Goal: Task Accomplishment & Management: Complete application form

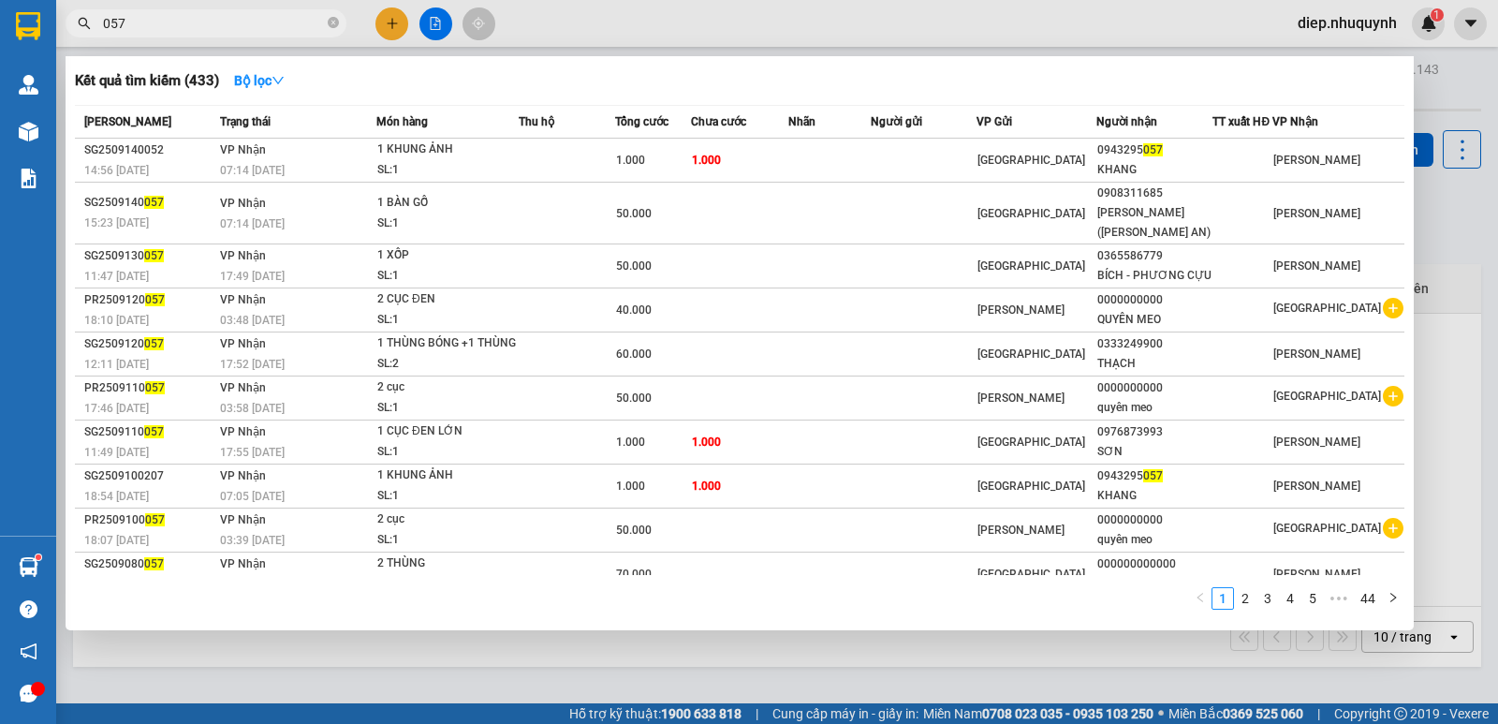
click at [96, 30] on span "057" at bounding box center [206, 23] width 281 height 28
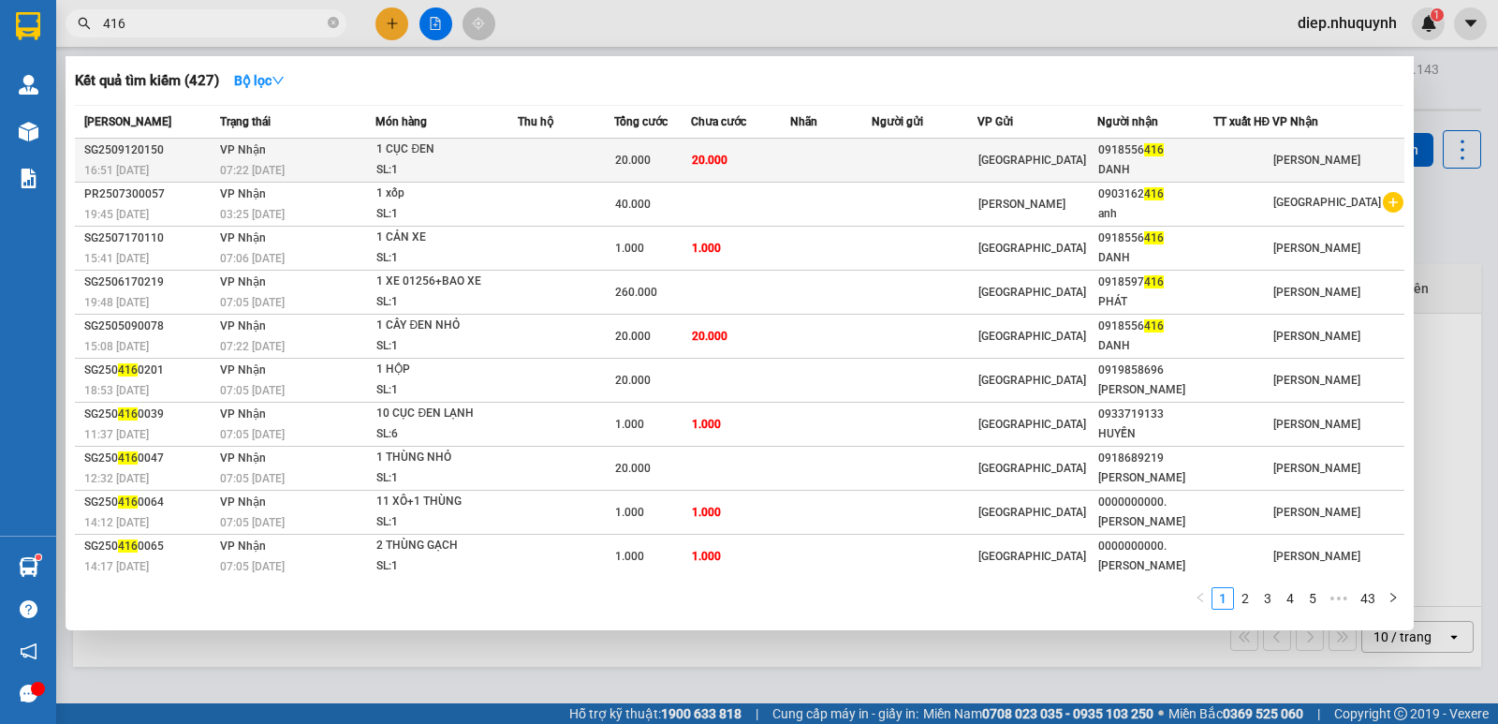
type input "416"
click at [766, 156] on td "20.000" at bounding box center [740, 161] width 99 height 44
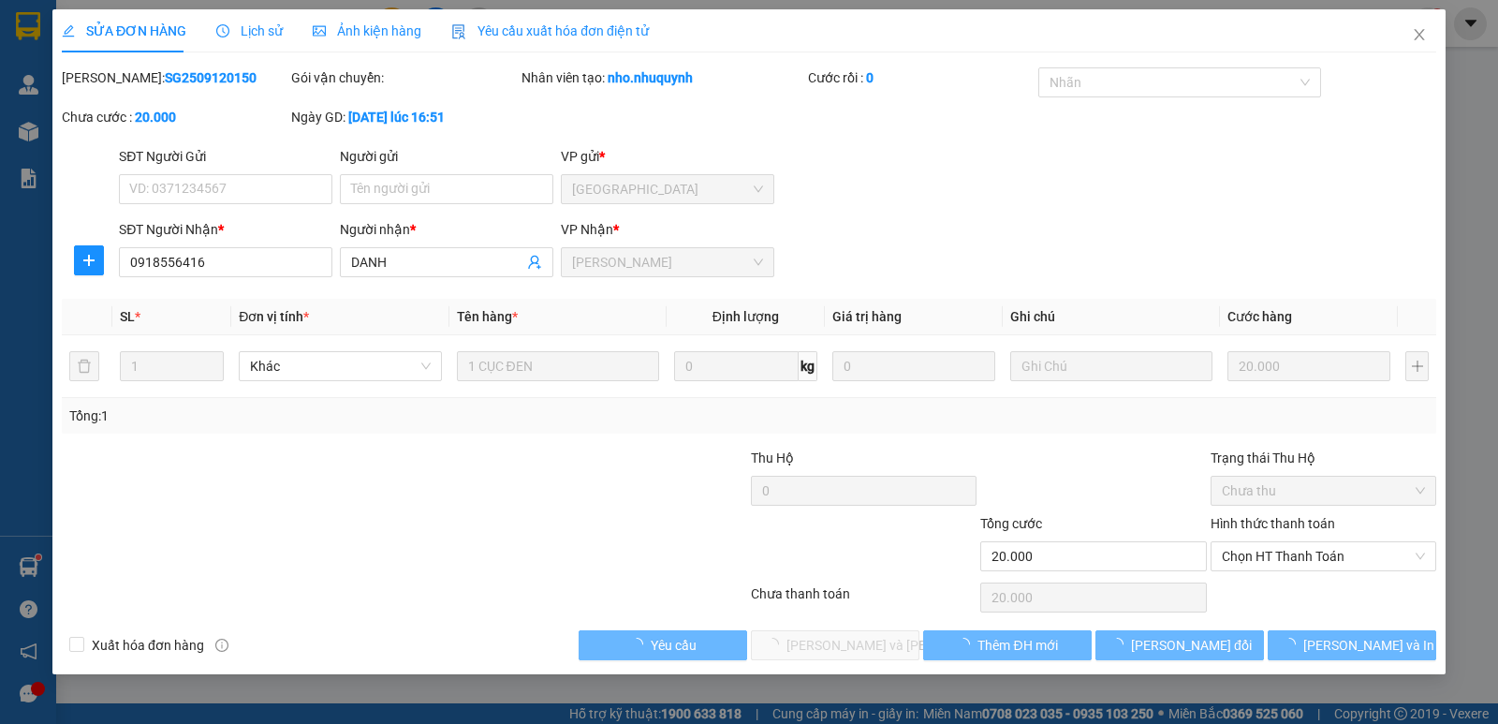
type input "0918556416"
type input "DANH"
type input "20.000"
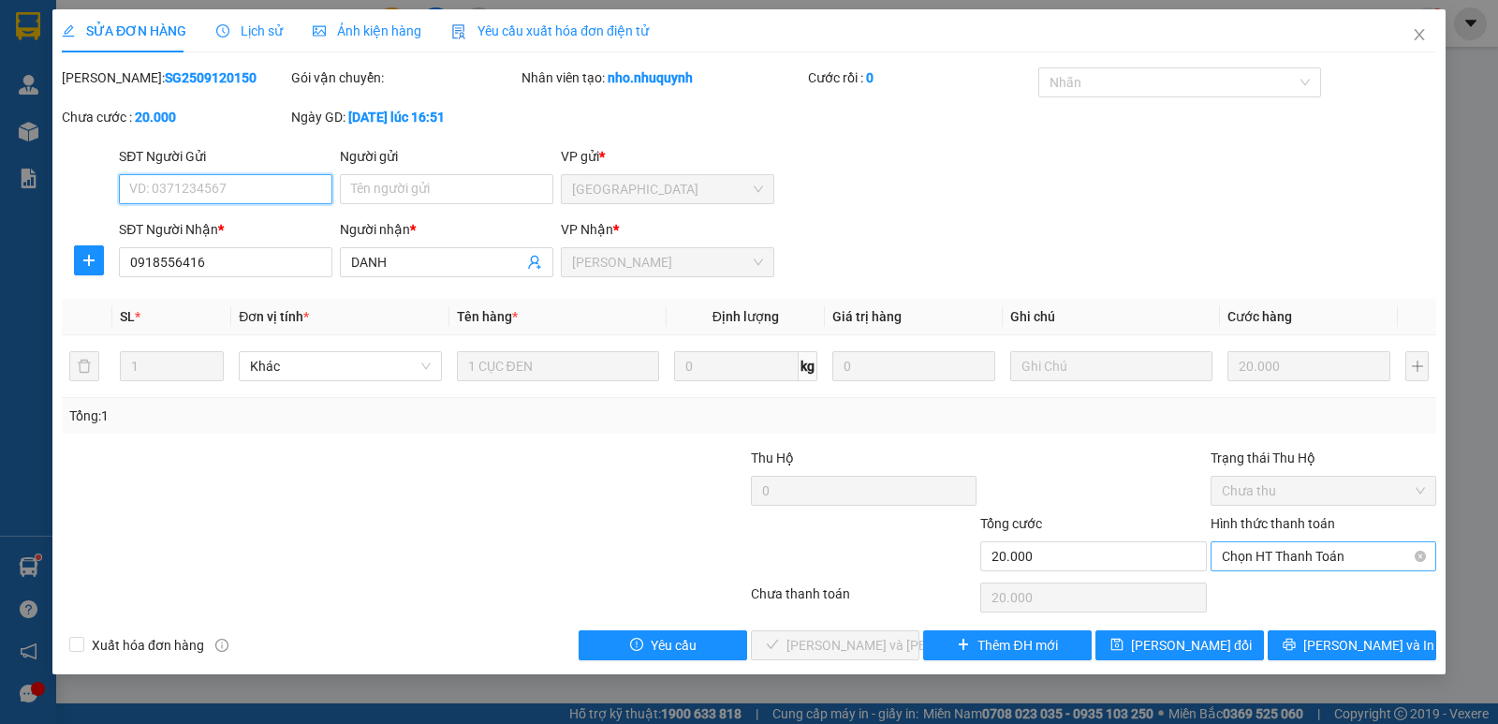
click at [1260, 559] on span "Chọn HT Thanh Toán" at bounding box center [1323, 556] width 203 height 28
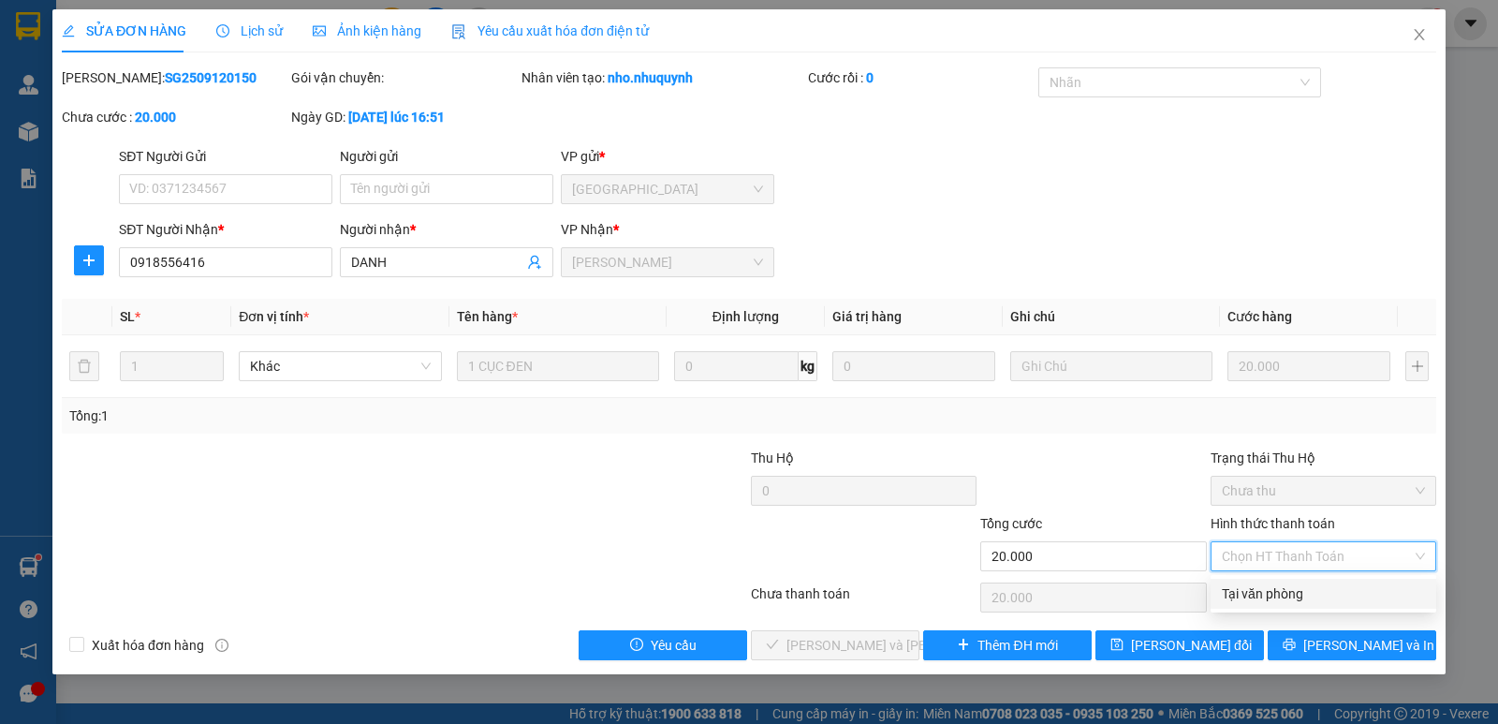
click at [1262, 603] on div "Tại văn phòng" at bounding box center [1323, 593] width 203 height 21
type input "0"
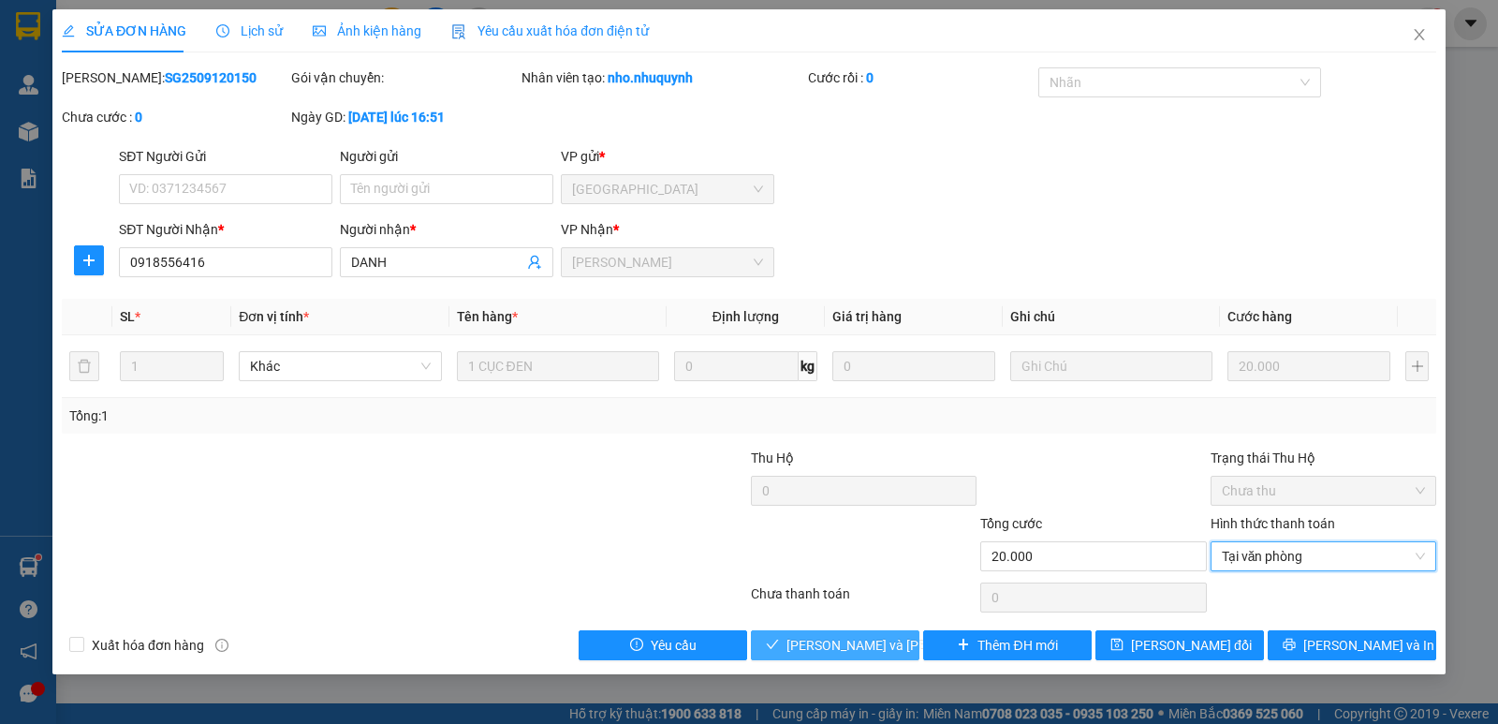
click at [867, 650] on span "[PERSON_NAME] và [PERSON_NAME] hàng" at bounding box center [913, 645] width 253 height 21
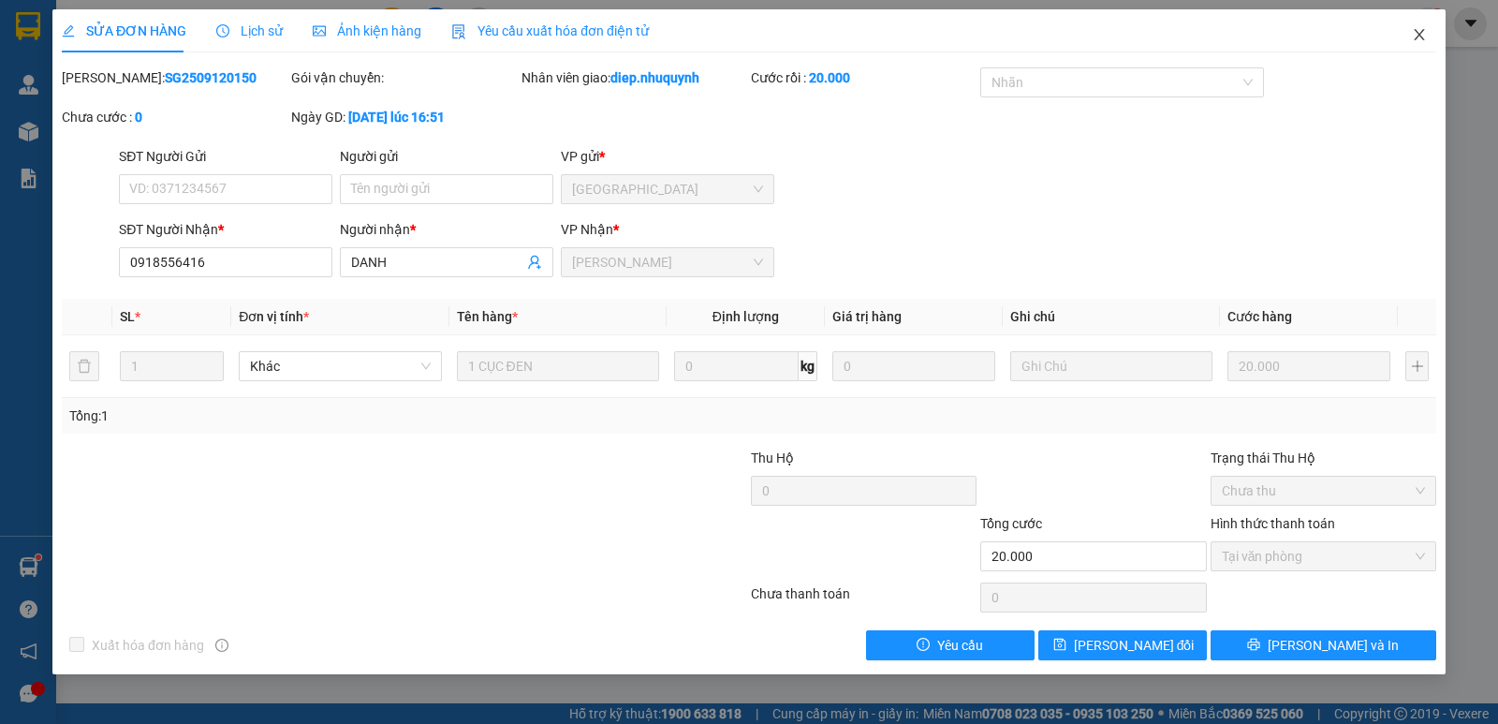
click at [1415, 32] on icon "close" at bounding box center [1419, 34] width 15 height 15
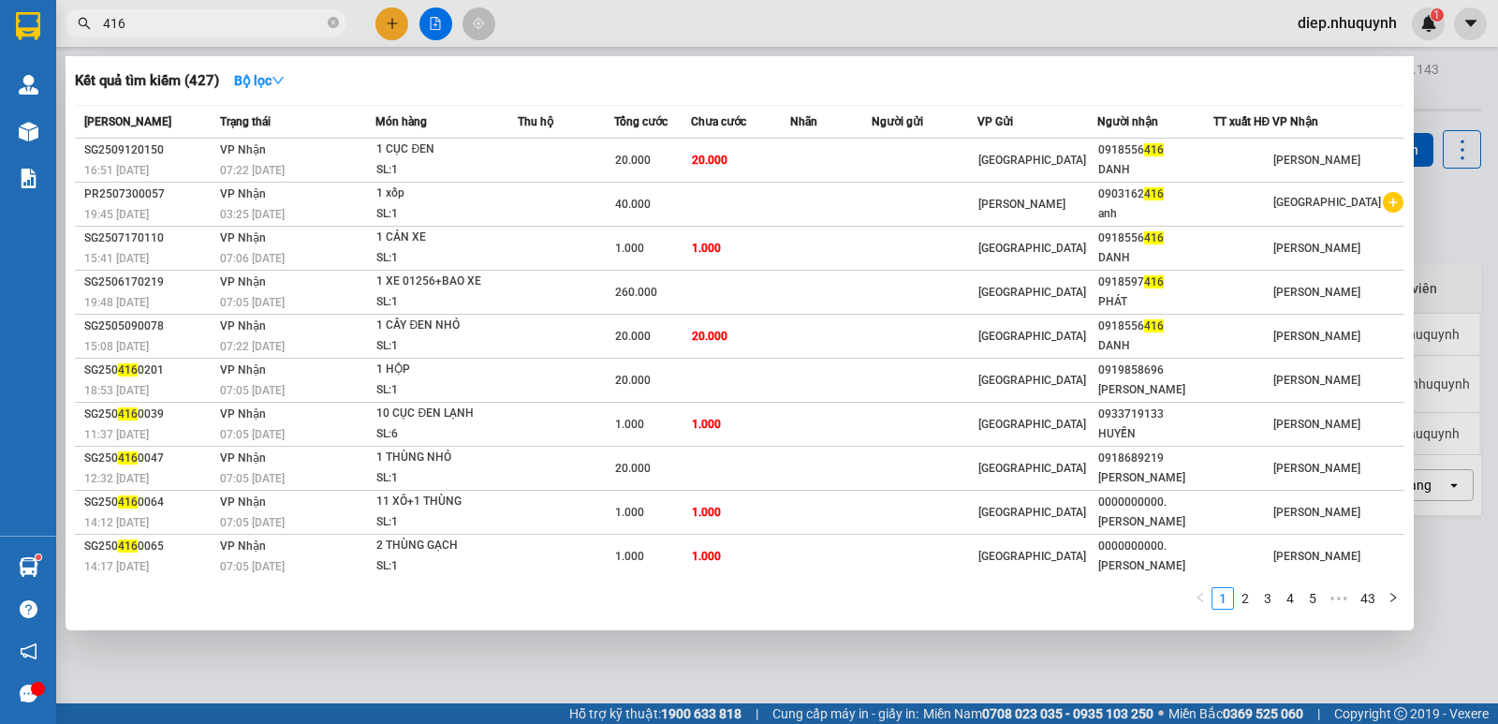
drag, startPoint x: 152, startPoint y: 20, endPoint x: 77, endPoint y: 11, distance: 75.4
click at [77, 11] on span "416" at bounding box center [206, 23] width 281 height 28
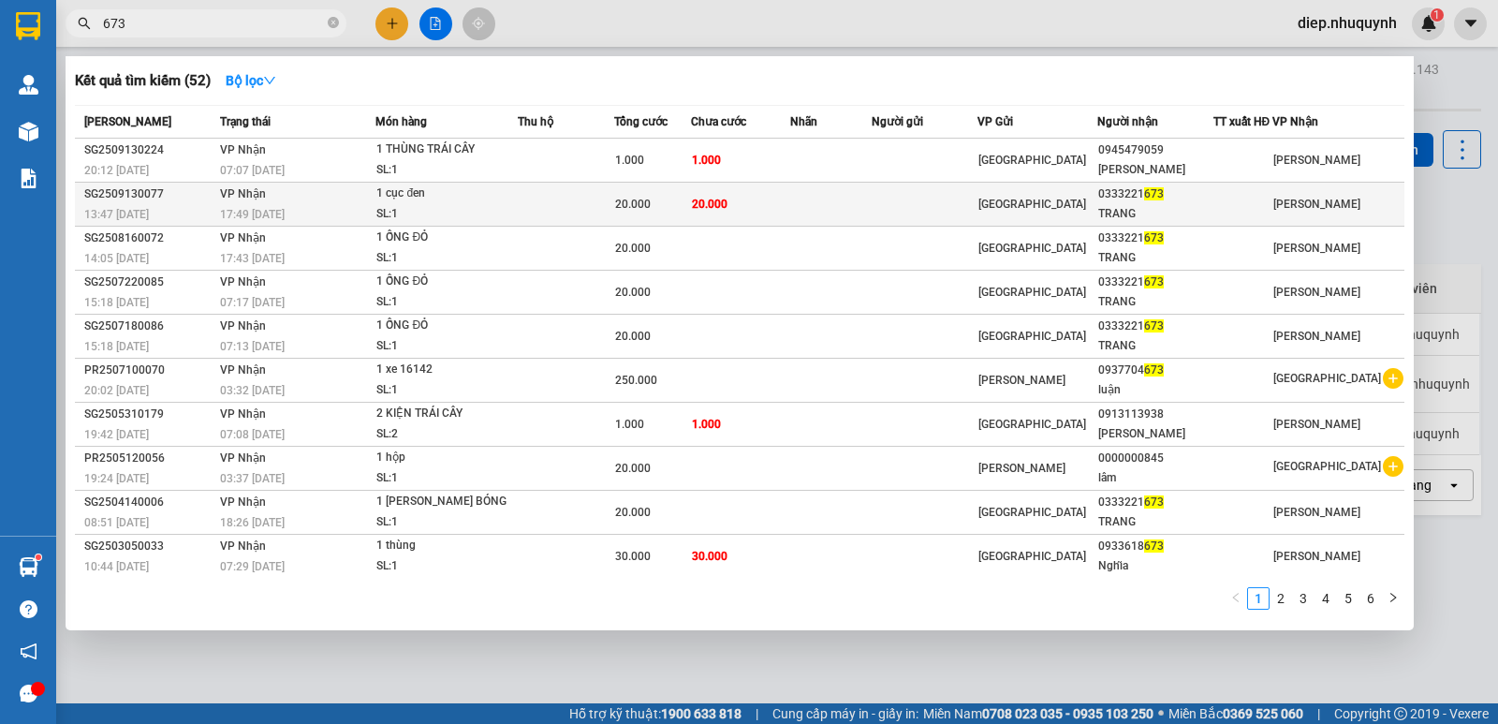
type input "673"
click at [750, 206] on td "20.000" at bounding box center [740, 205] width 99 height 44
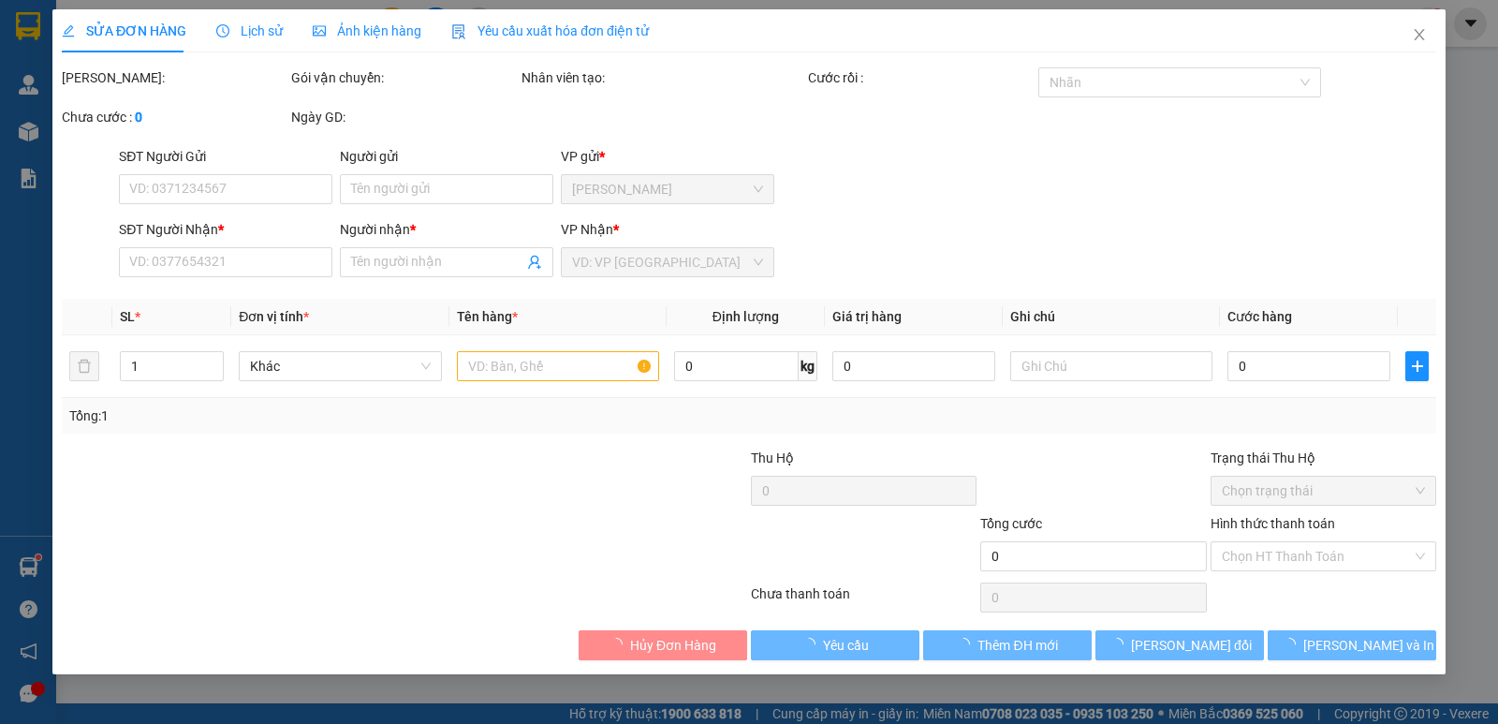
type input "0333221673"
type input "TRANG"
type input "20.000"
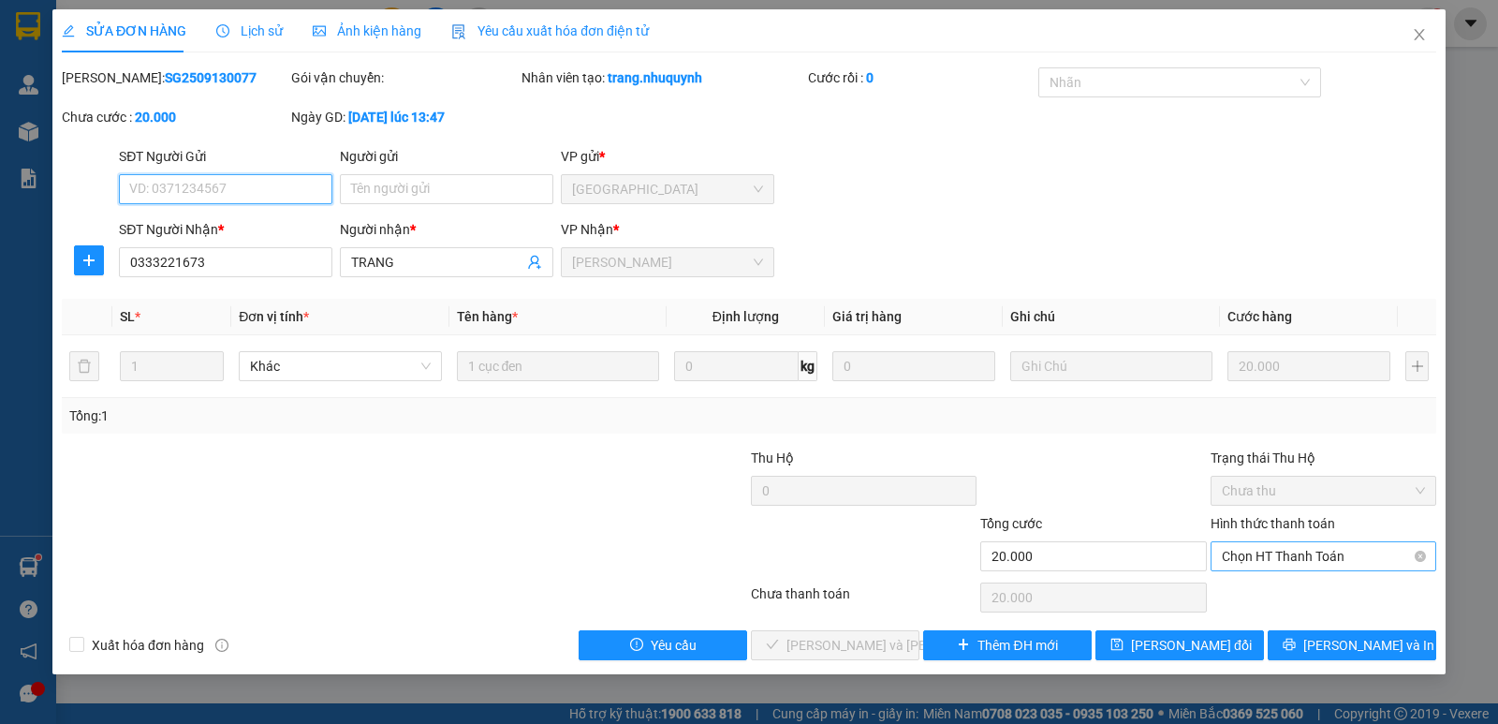
click at [1290, 557] on span "Chọn HT Thanh Toán" at bounding box center [1323, 556] width 203 height 28
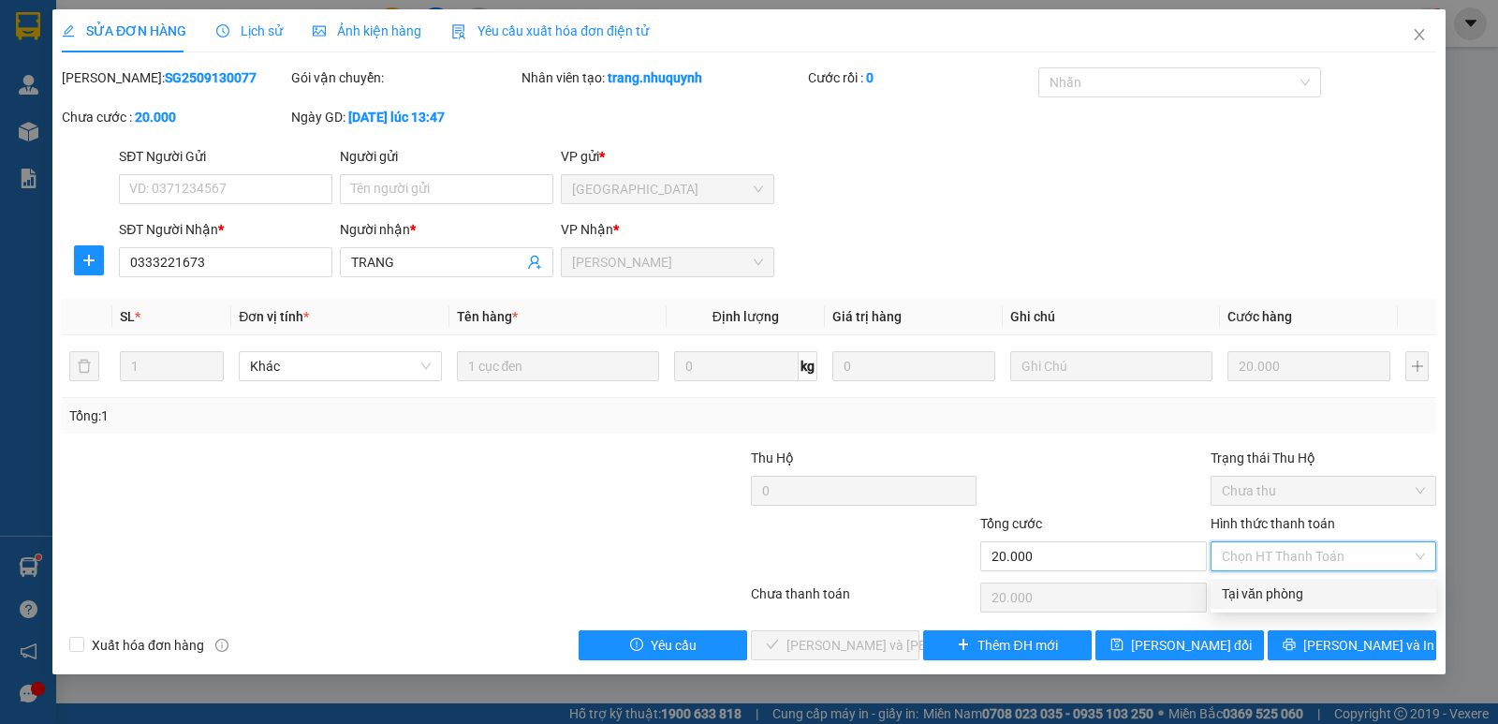
click at [1282, 594] on div "Tại văn phòng" at bounding box center [1323, 593] width 203 height 21
type input "0"
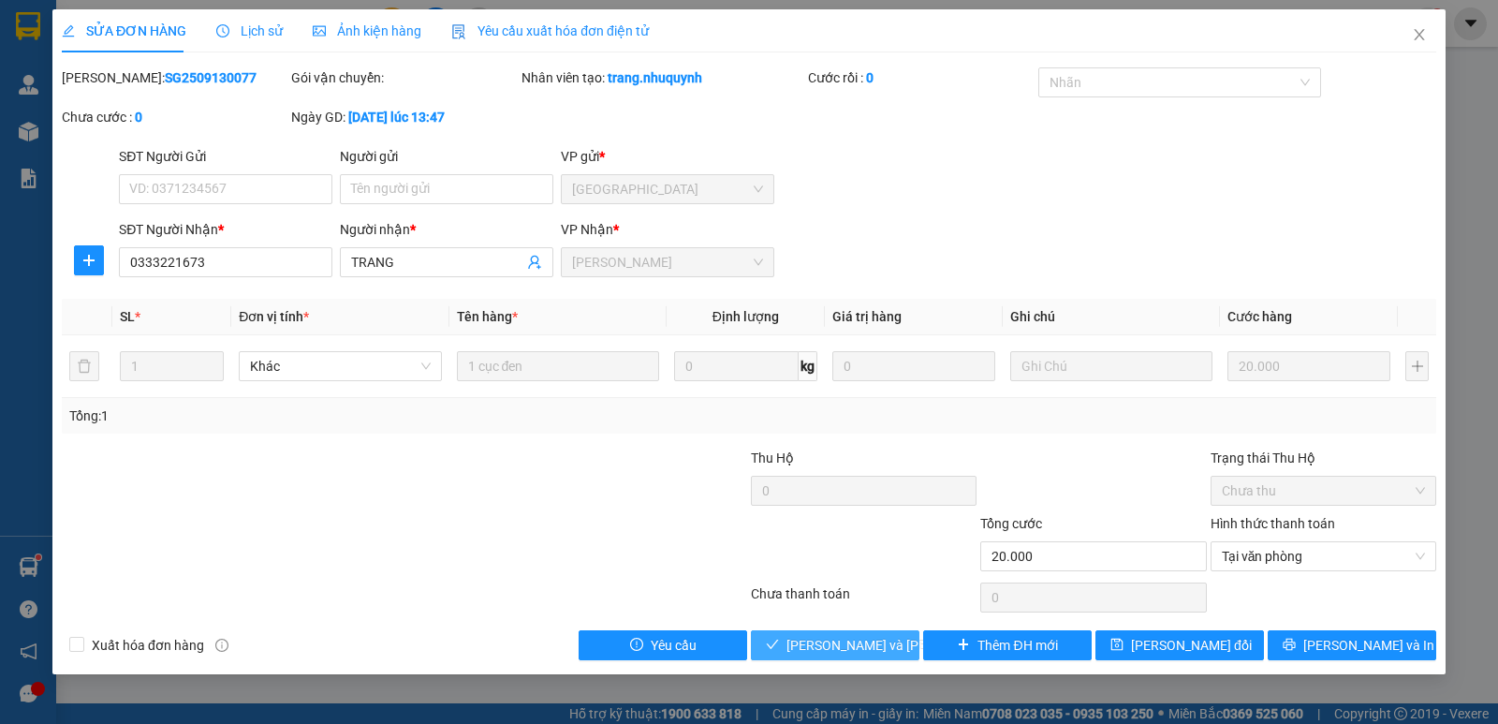
click at [871, 638] on span "[PERSON_NAME] và [PERSON_NAME] hàng" at bounding box center [913, 645] width 253 height 21
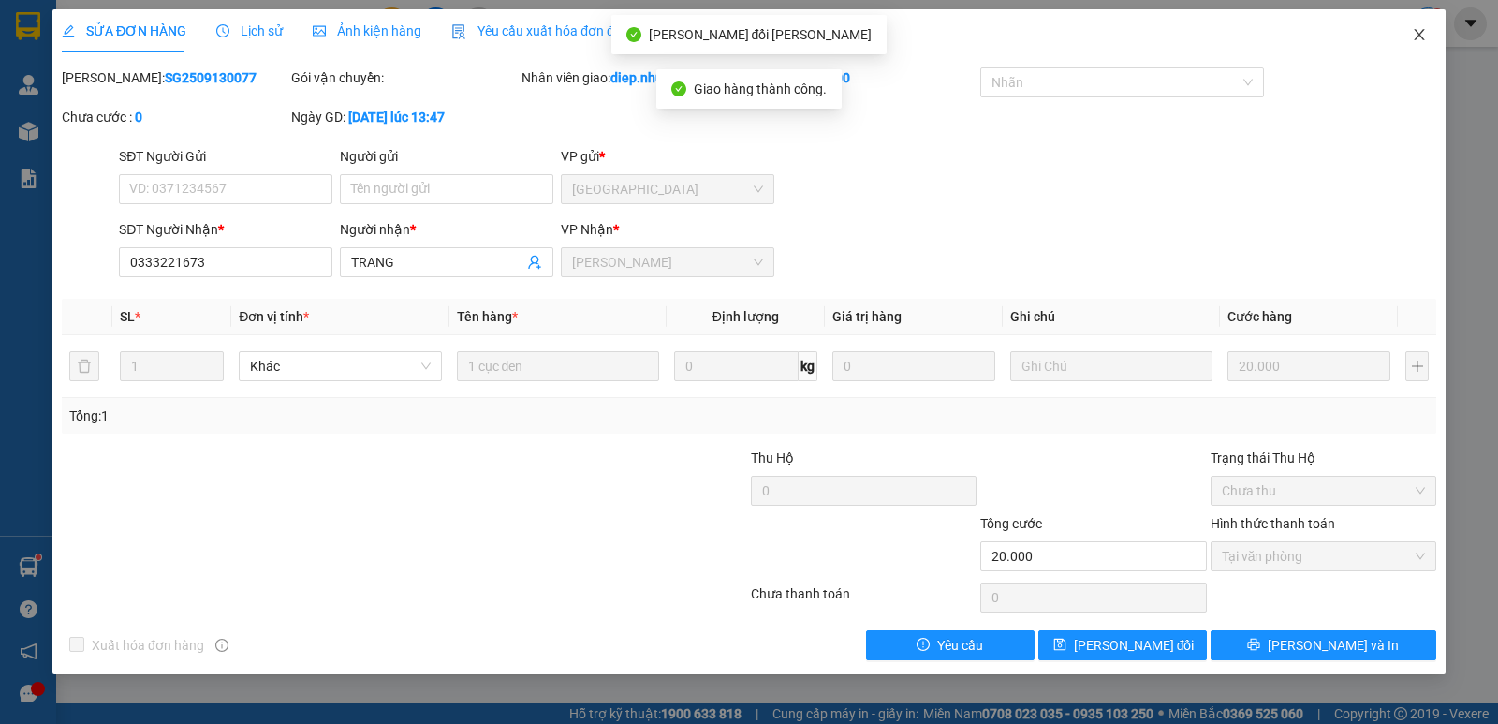
click at [1428, 37] on span "Close" at bounding box center [1419, 35] width 52 height 52
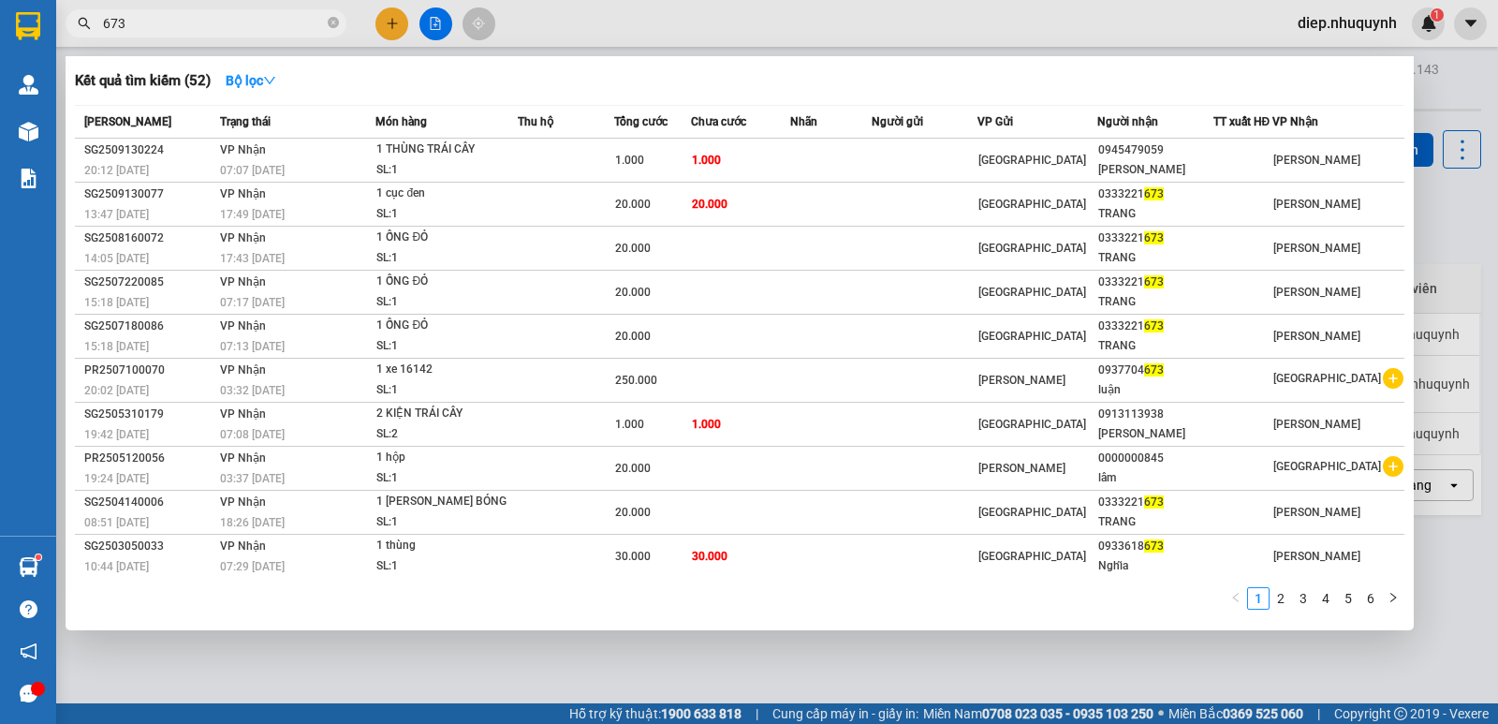
drag, startPoint x: 137, startPoint y: 25, endPoint x: 84, endPoint y: 6, distance: 56.0
click at [84, 7] on div "Kết quả [PERSON_NAME] ( 52 ) Bộ lọc Mã ĐH Trạng thái Món hàng Thu hộ Tổng [PERS…" at bounding box center [182, 23] width 365 height 33
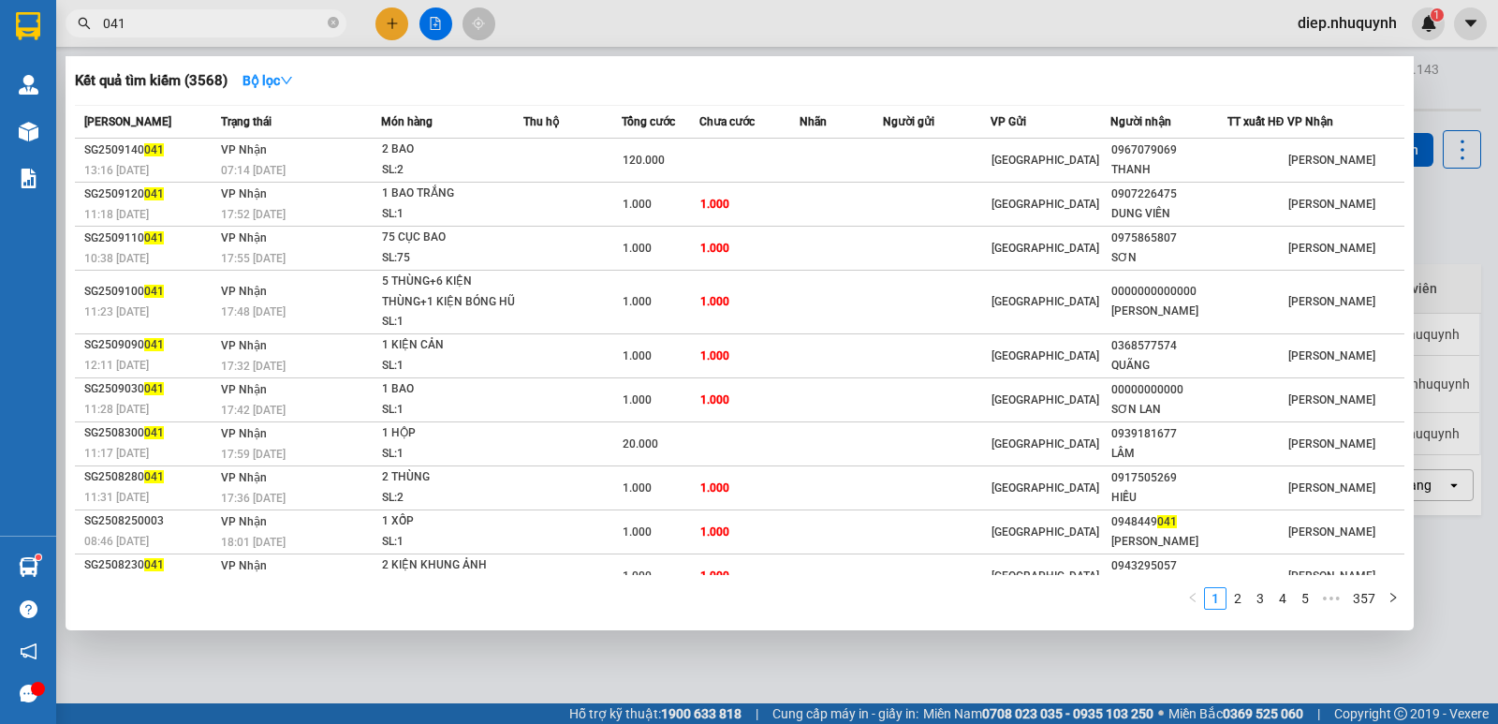
drag, startPoint x: 144, startPoint y: 16, endPoint x: 62, endPoint y: 12, distance: 82.5
click at [62, 12] on div "041" at bounding box center [182, 23] width 365 height 28
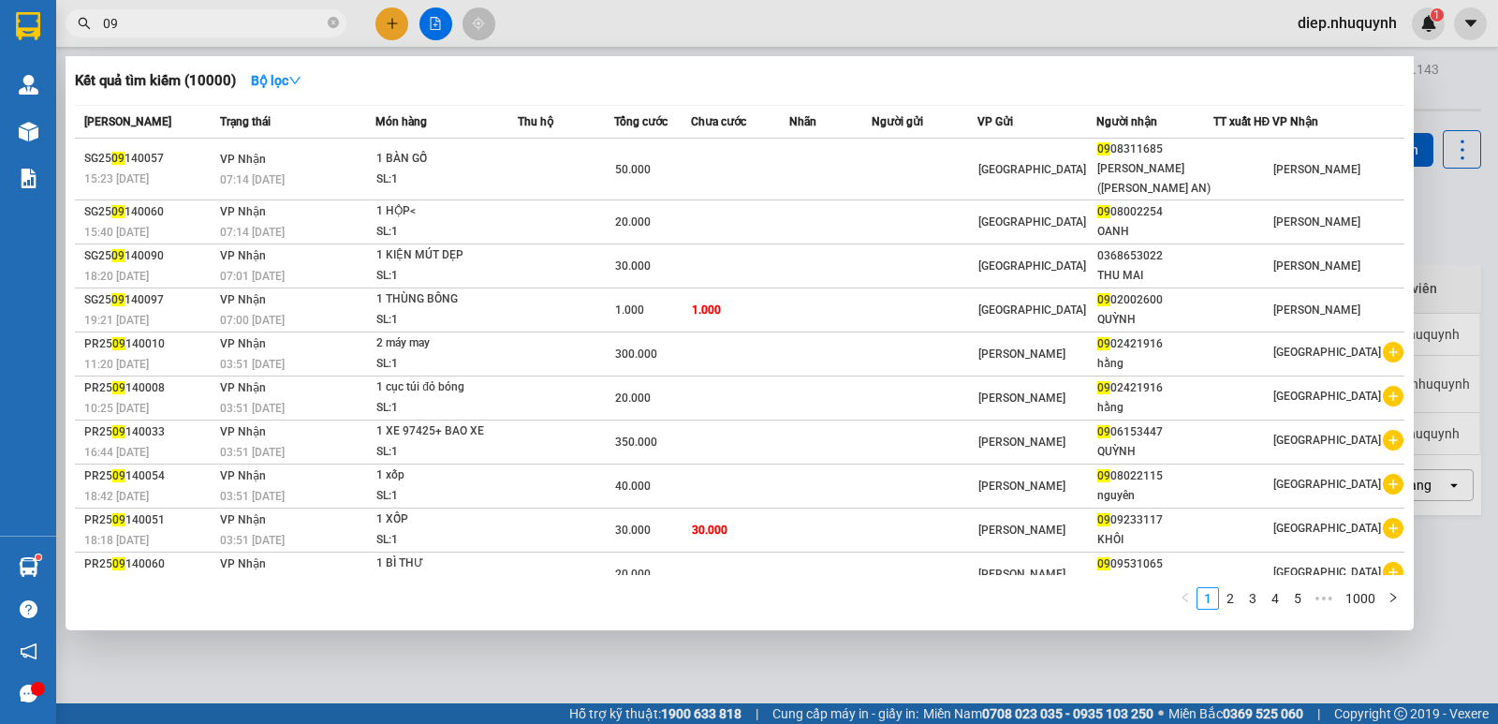
type input "0"
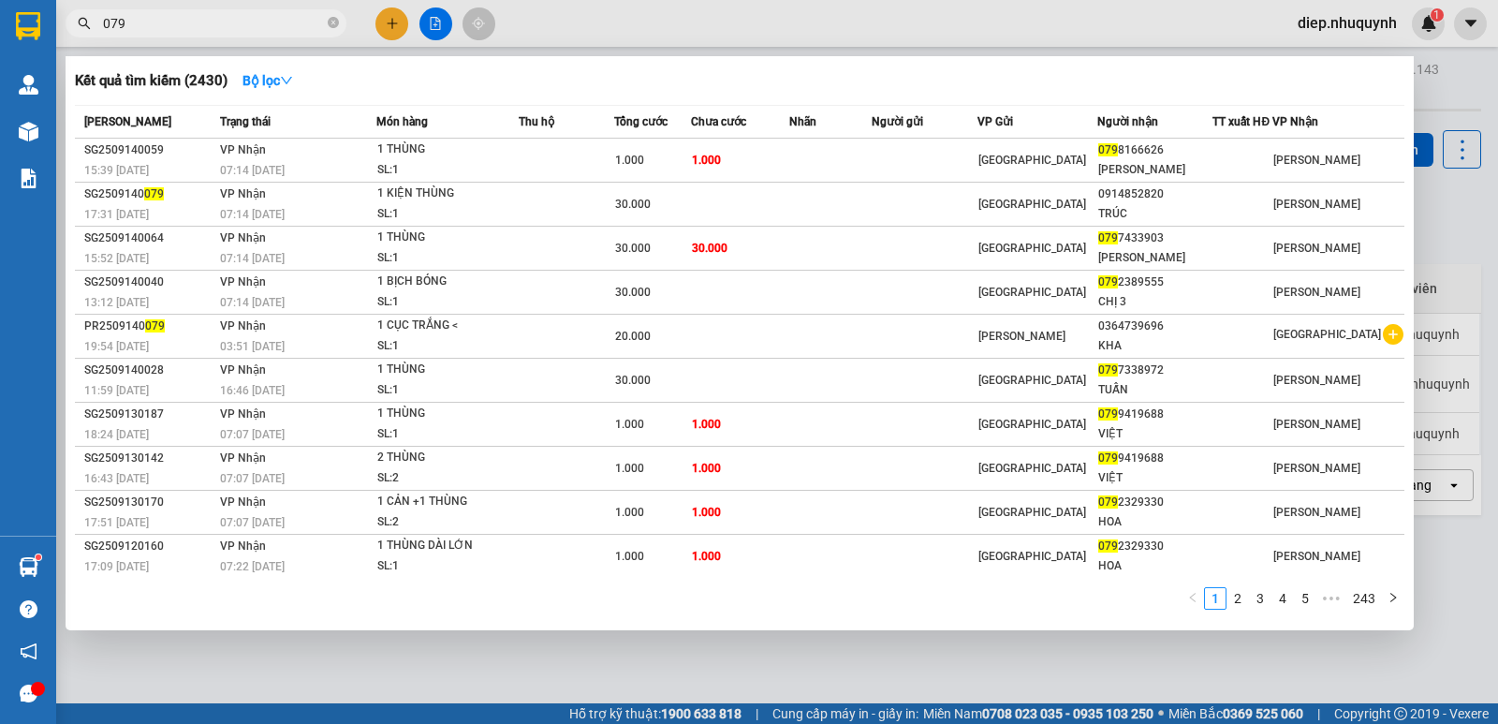
drag, startPoint x: 156, startPoint y: 35, endPoint x: 59, endPoint y: 21, distance: 98.4
click at [59, 21] on div "079" at bounding box center [182, 23] width 365 height 28
drag, startPoint x: 139, startPoint y: 22, endPoint x: 81, endPoint y: 22, distance: 57.1
click at [81, 22] on div "079" at bounding box center [182, 23] width 365 height 28
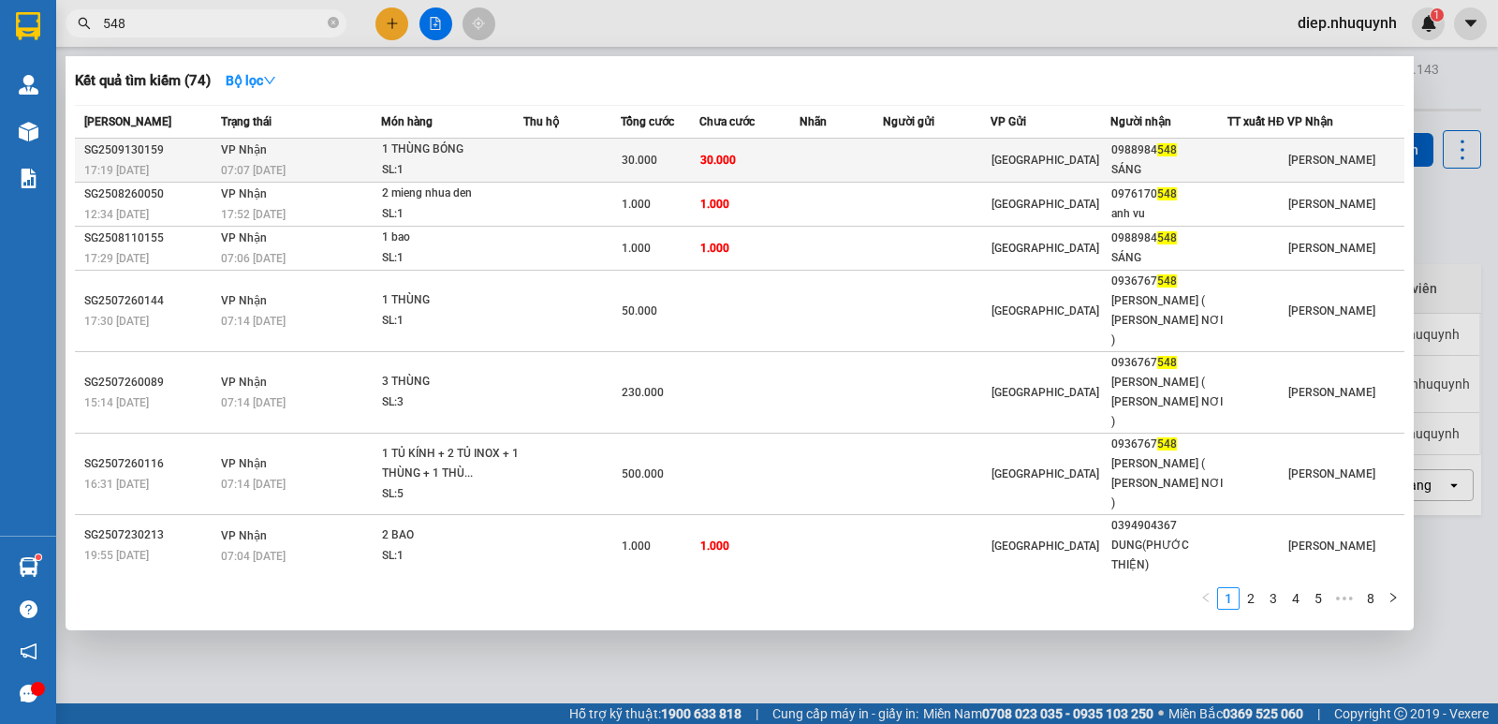
type input "548"
click at [797, 154] on td "30.000" at bounding box center [749, 161] width 101 height 44
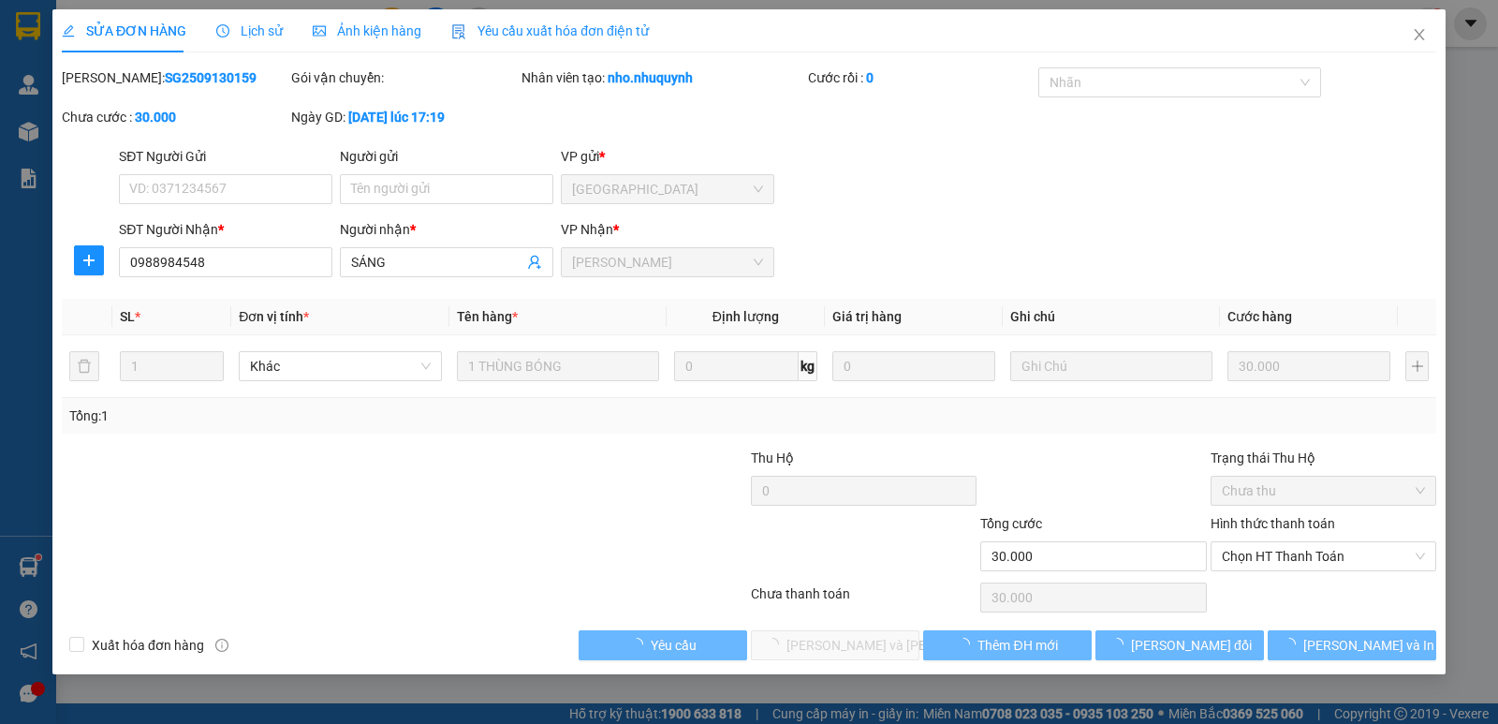
type input "0988984548"
type input "SÁNG"
type input "30.000"
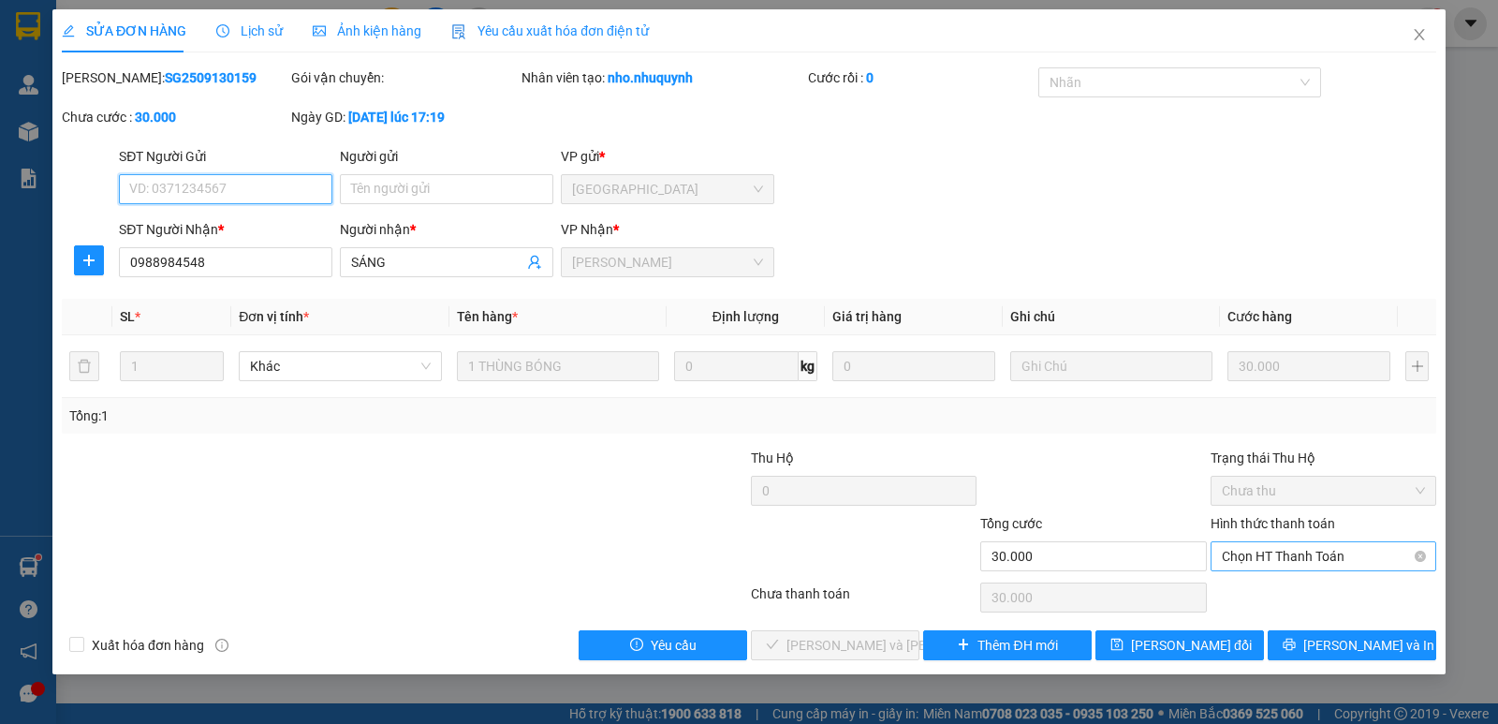
click at [1285, 556] on span "Chọn HT Thanh Toán" at bounding box center [1323, 556] width 203 height 28
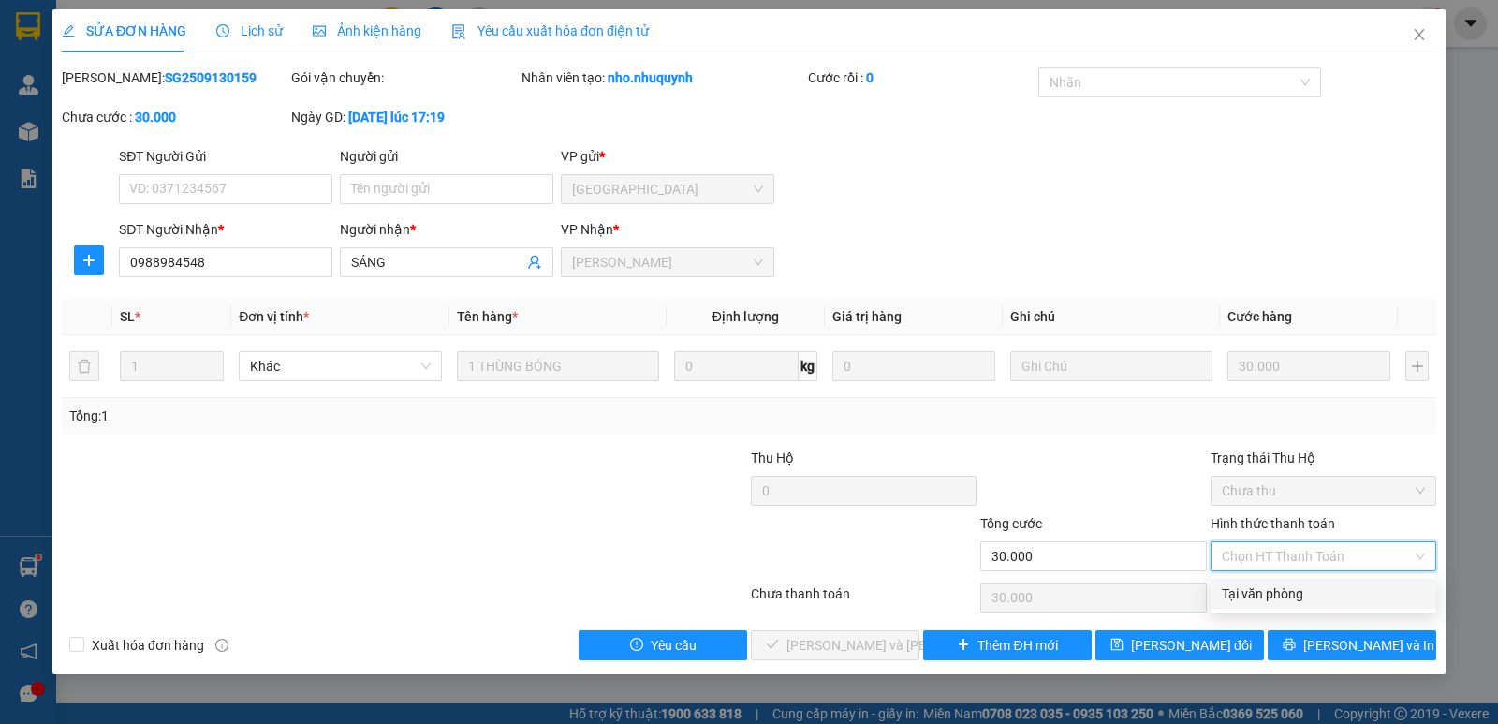
click at [1283, 590] on div "Tại văn phòng" at bounding box center [1323, 593] width 203 height 21
type input "0"
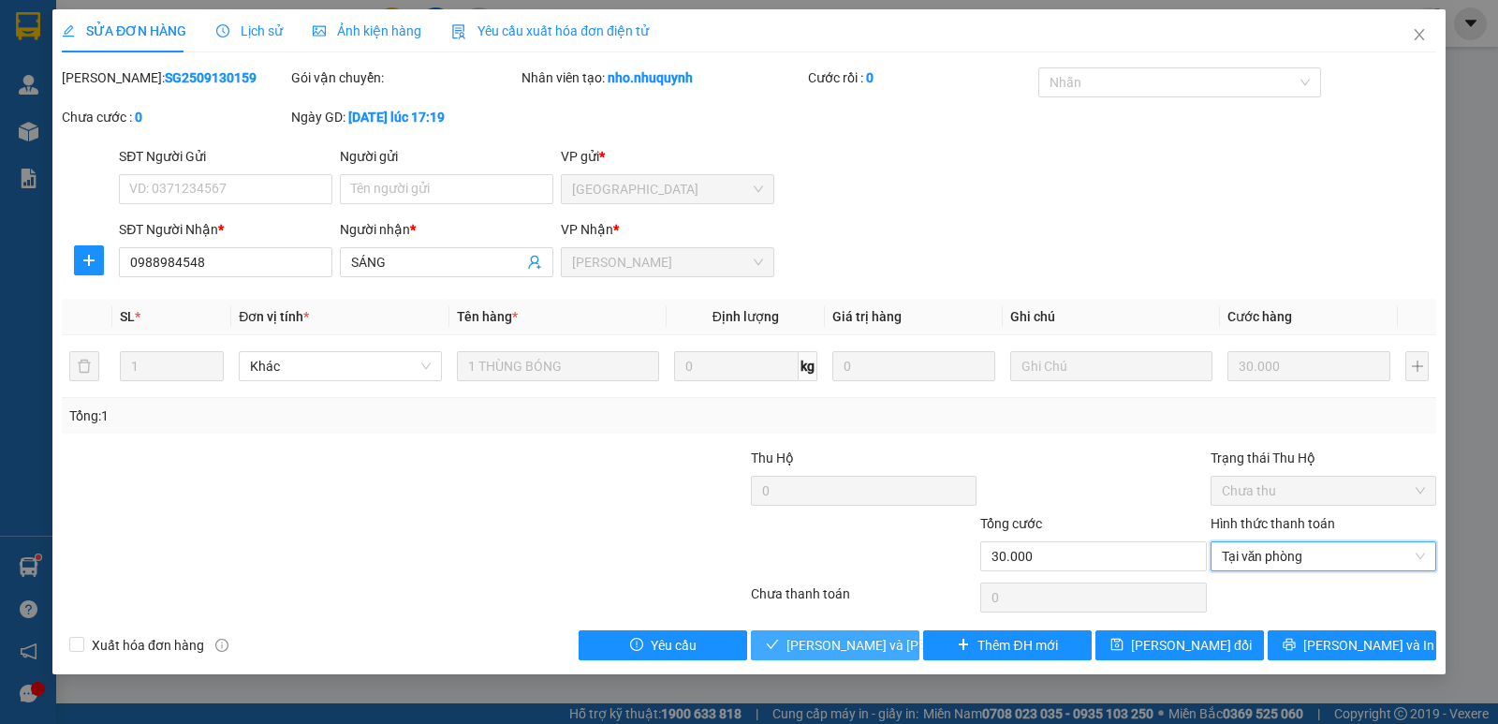
drag, startPoint x: 835, startPoint y: 647, endPoint x: 824, endPoint y: 646, distance: 11.3
click at [834, 646] on span "[PERSON_NAME] và [PERSON_NAME] hàng" at bounding box center [913, 645] width 253 height 21
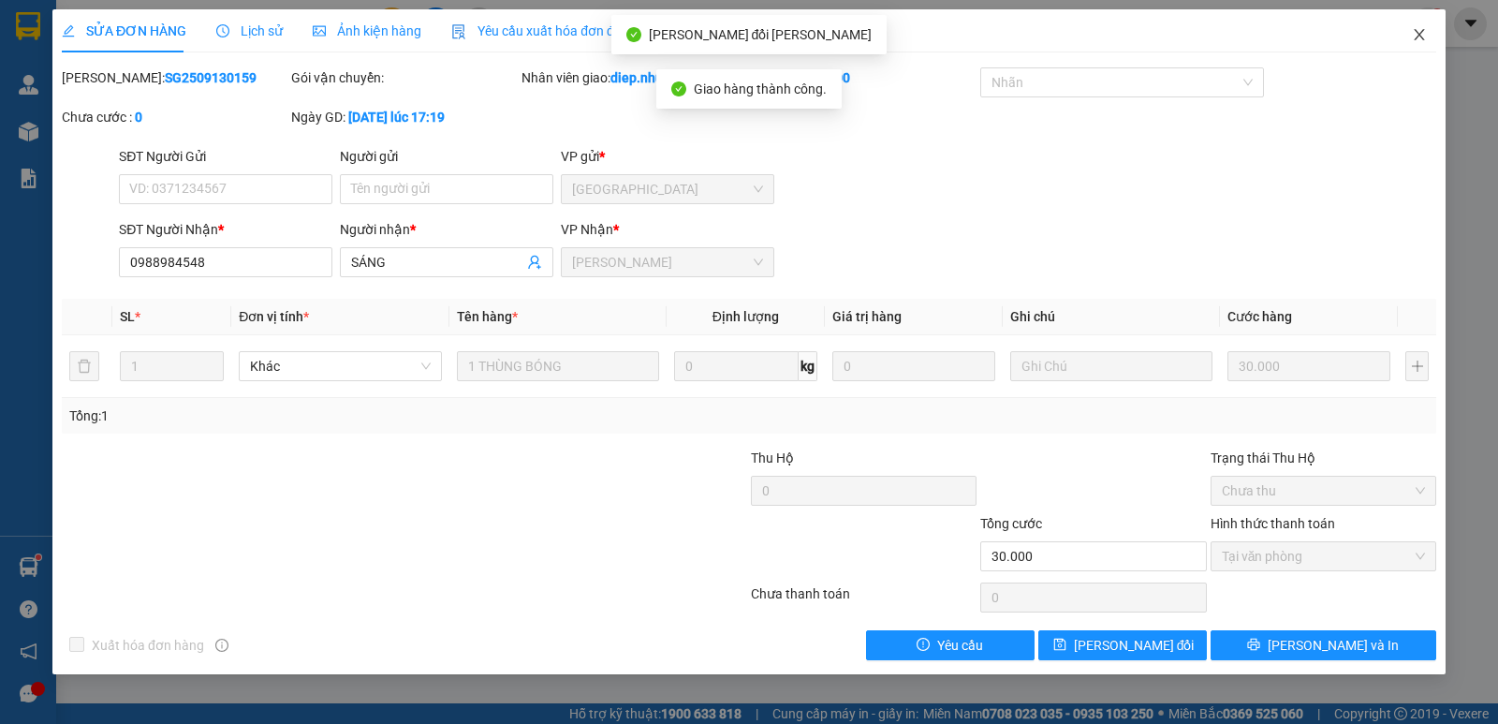
click at [1412, 43] on span "Close" at bounding box center [1419, 35] width 52 height 52
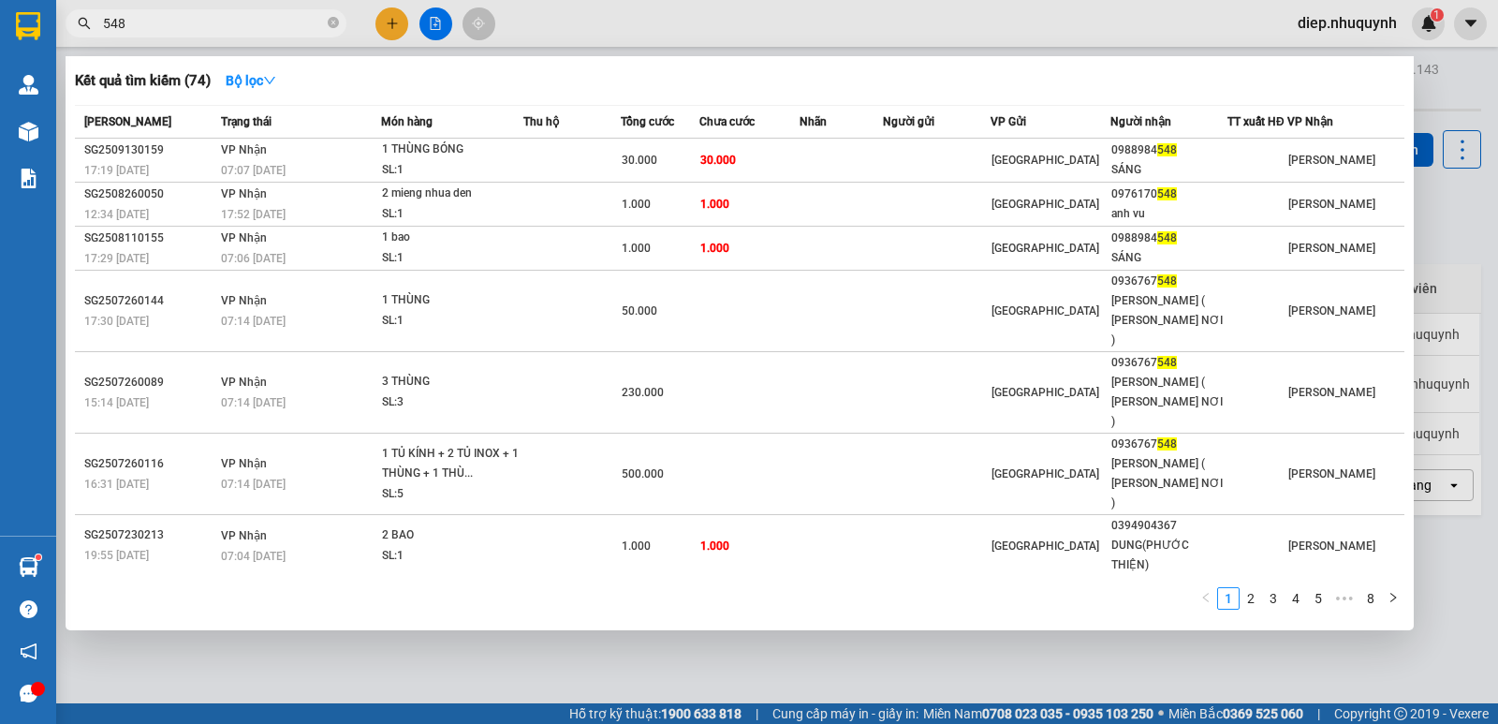
drag, startPoint x: 139, startPoint y: 25, endPoint x: 85, endPoint y: 32, distance: 53.8
click at [85, 32] on span "548" at bounding box center [206, 23] width 281 height 28
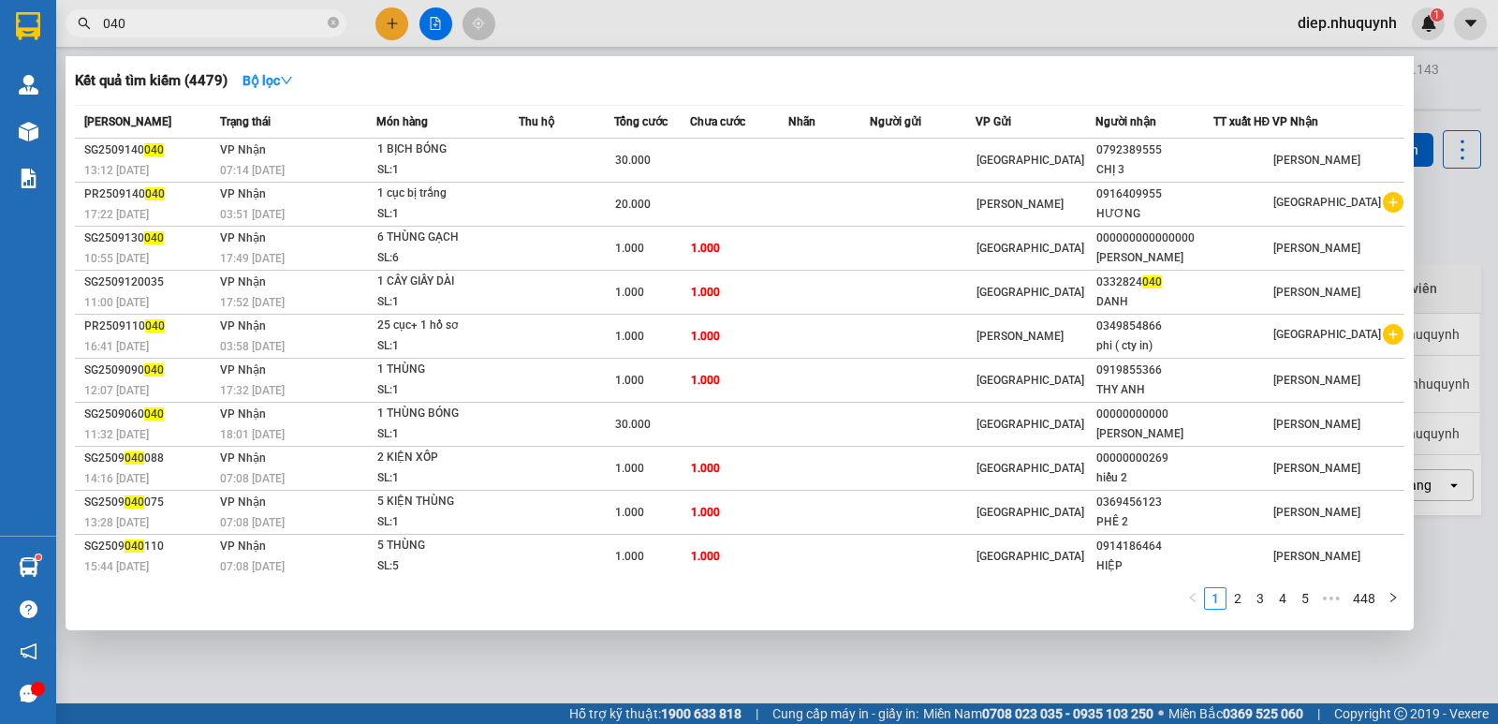
drag, startPoint x: 159, startPoint y: 24, endPoint x: 80, endPoint y: 7, distance: 81.4
click at [80, 7] on div "Kết quả [PERSON_NAME] ( 4479 ) Bộ lọc Mã ĐH Trạng thái Món hàng Thu hộ Tổng [PE…" at bounding box center [182, 23] width 365 height 33
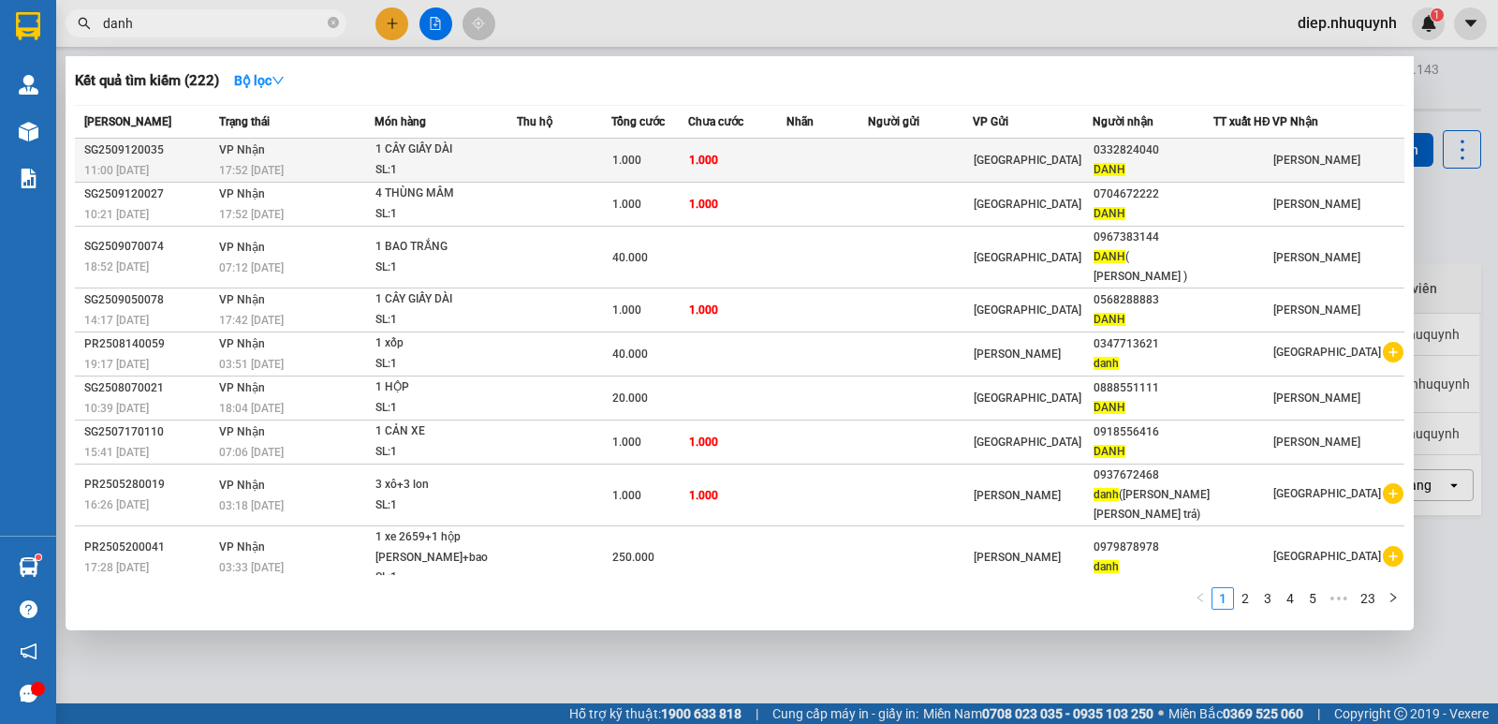
type input "danh"
click at [787, 162] on td "1.000" at bounding box center [737, 161] width 98 height 44
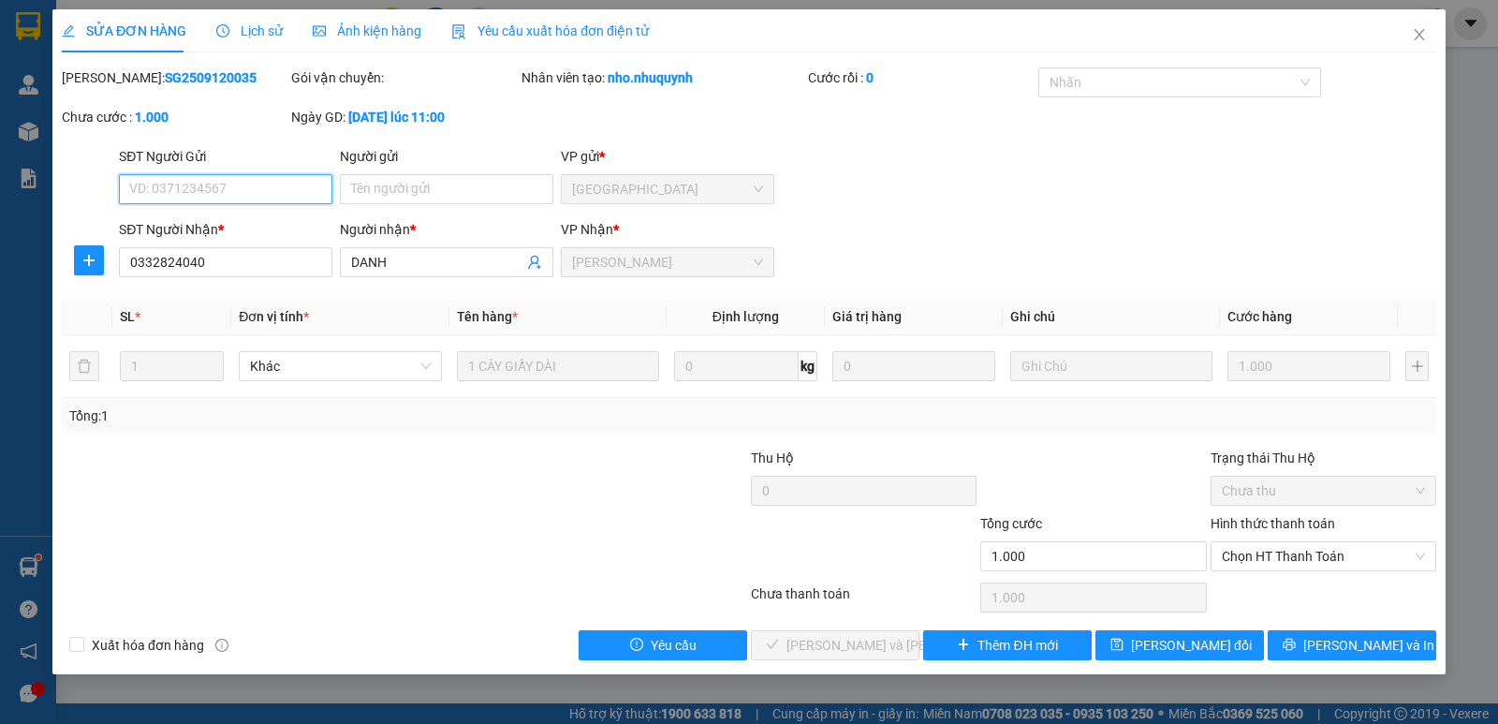
type input "0332824040"
type input "DANH"
type input "1.000"
click at [1306, 555] on span "Chọn HT Thanh Toán" at bounding box center [1323, 556] width 203 height 28
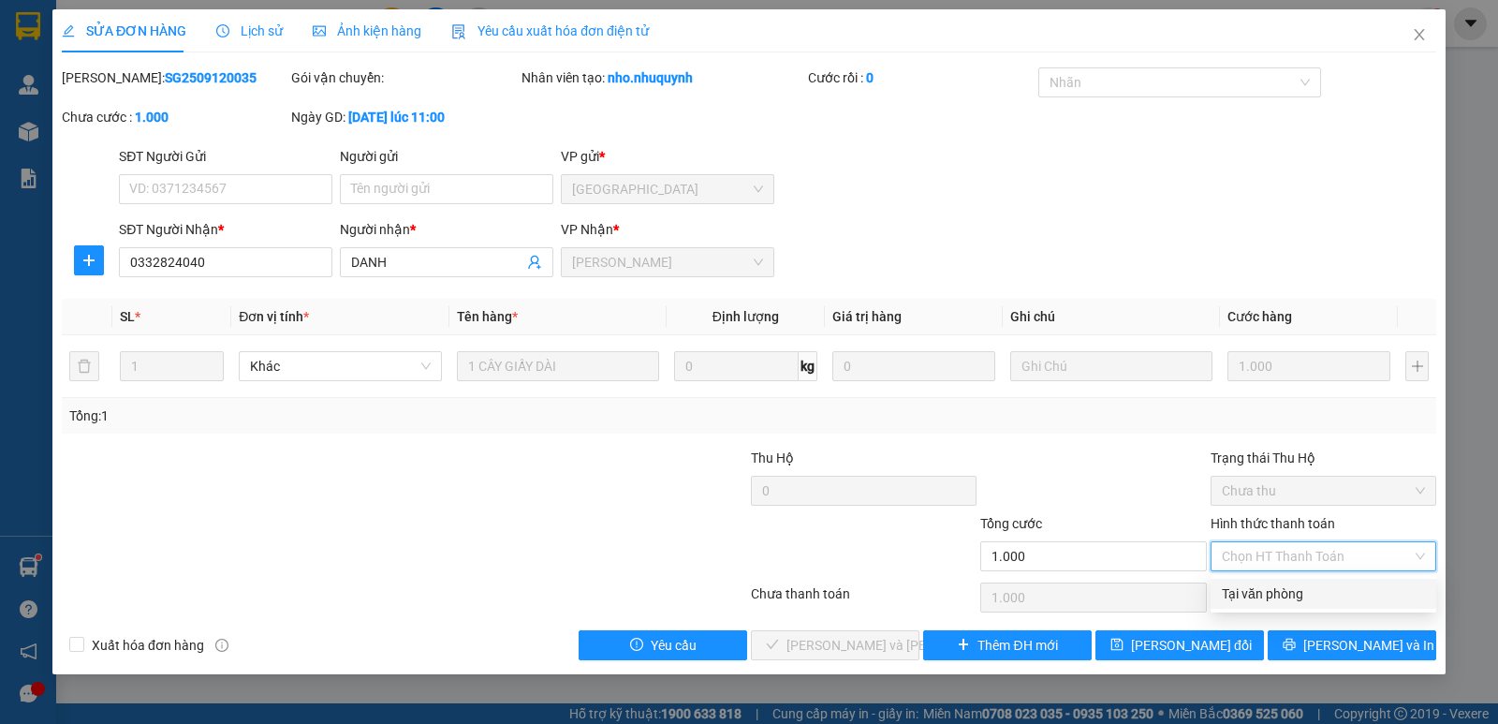
click at [1298, 593] on div "Tại văn phòng" at bounding box center [1323, 593] width 203 height 21
type input "0"
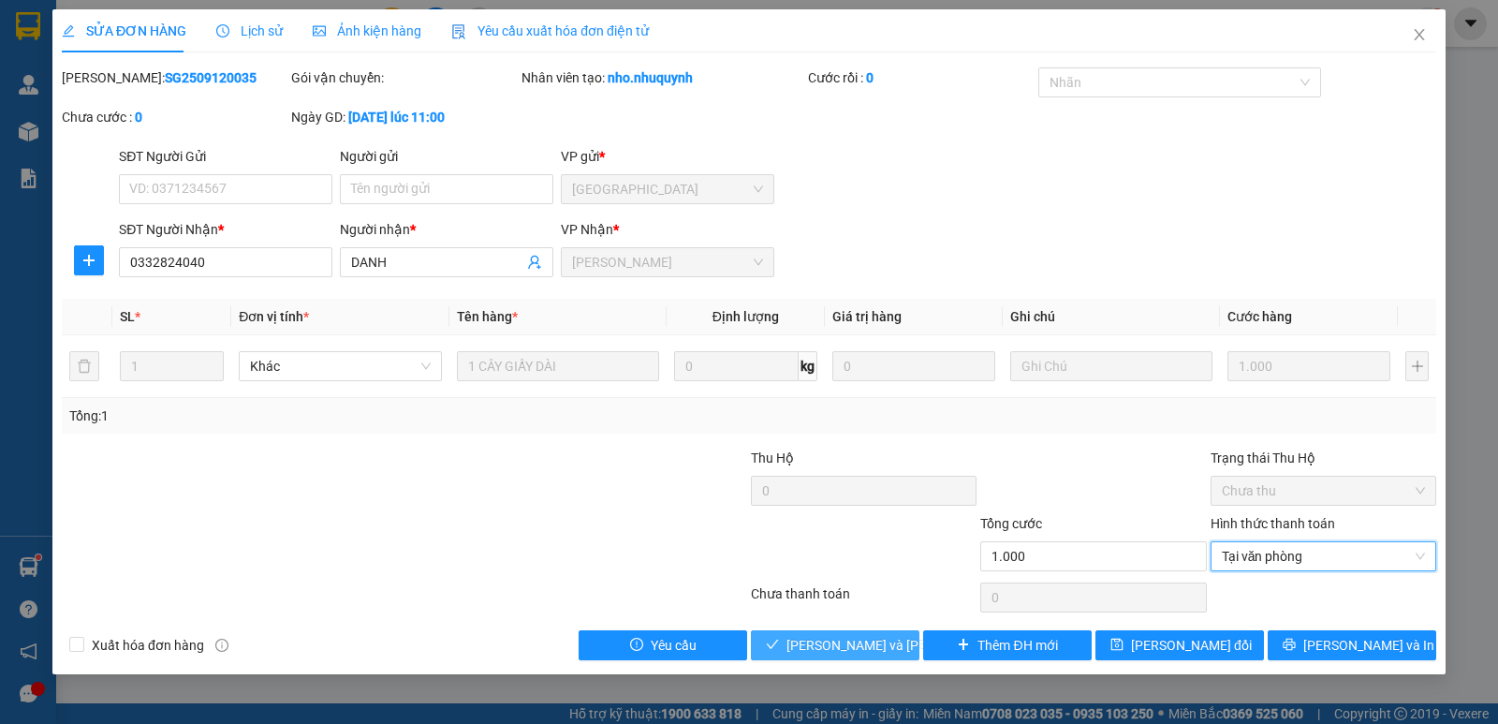
drag, startPoint x: 860, startPoint y: 647, endPoint x: 848, endPoint y: 640, distance: 13.8
click at [858, 645] on span "[PERSON_NAME] và [PERSON_NAME] hàng" at bounding box center [913, 645] width 253 height 21
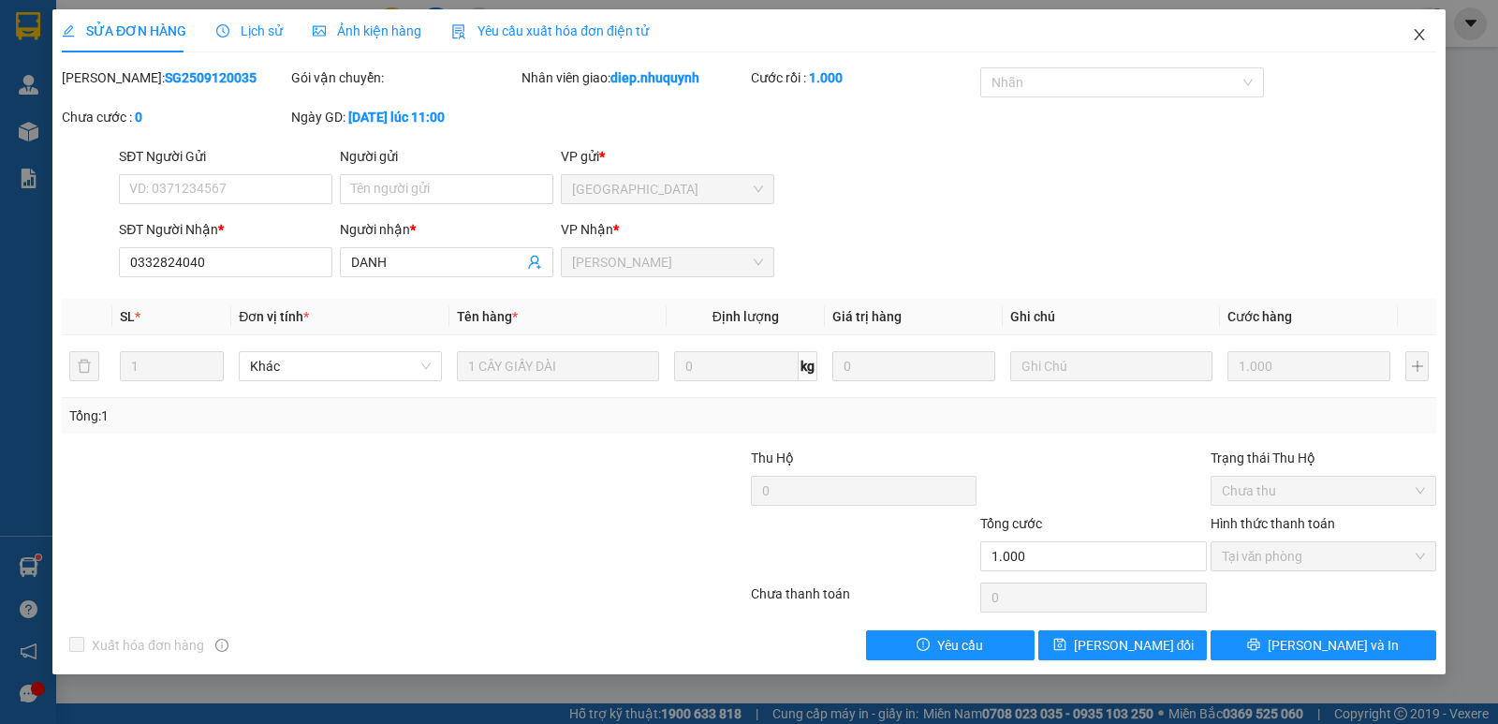
drag, startPoint x: 1413, startPoint y: 36, endPoint x: 1293, endPoint y: 0, distance: 125.0
click at [1411, 35] on span "Close" at bounding box center [1419, 35] width 52 height 52
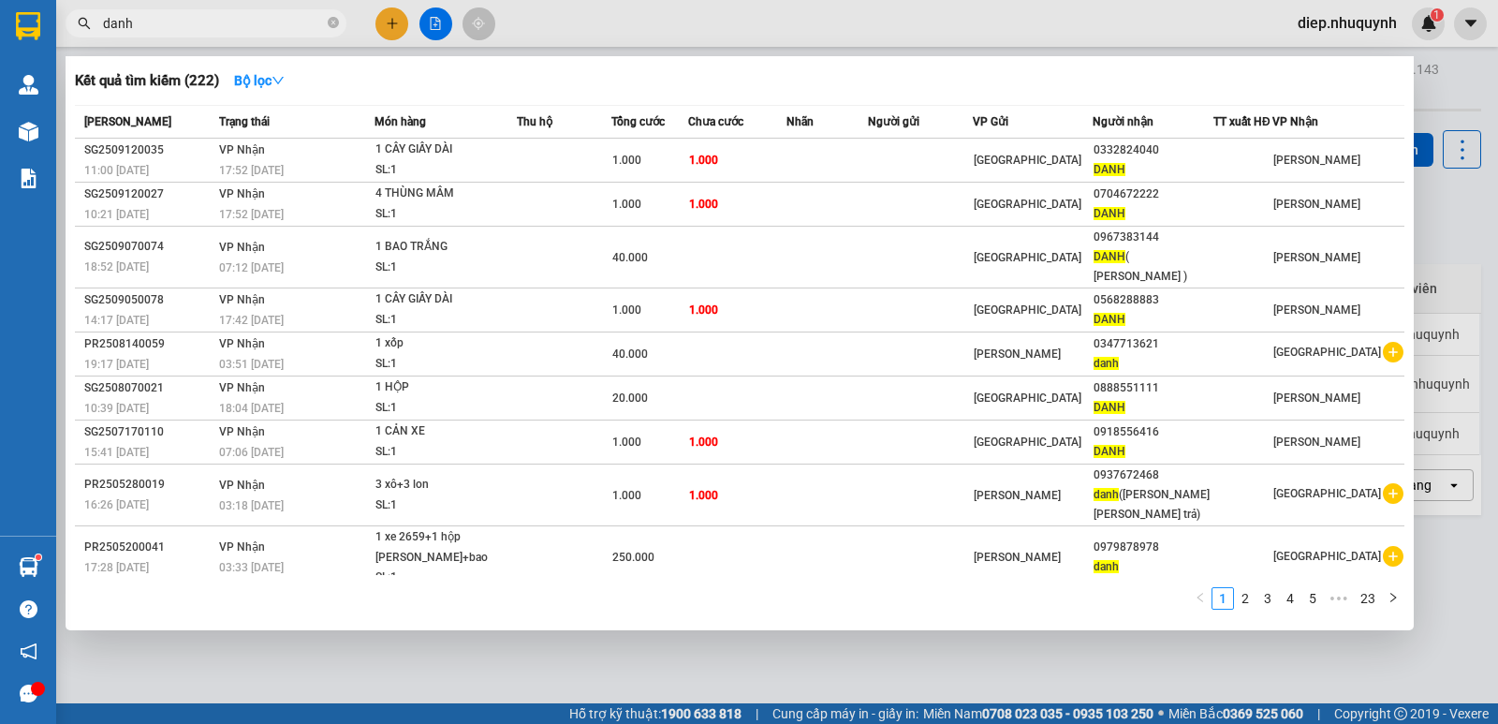
drag, startPoint x: 155, startPoint y: 16, endPoint x: 74, endPoint y: 16, distance: 81.5
click at [74, 16] on span "danh" at bounding box center [206, 23] width 281 height 28
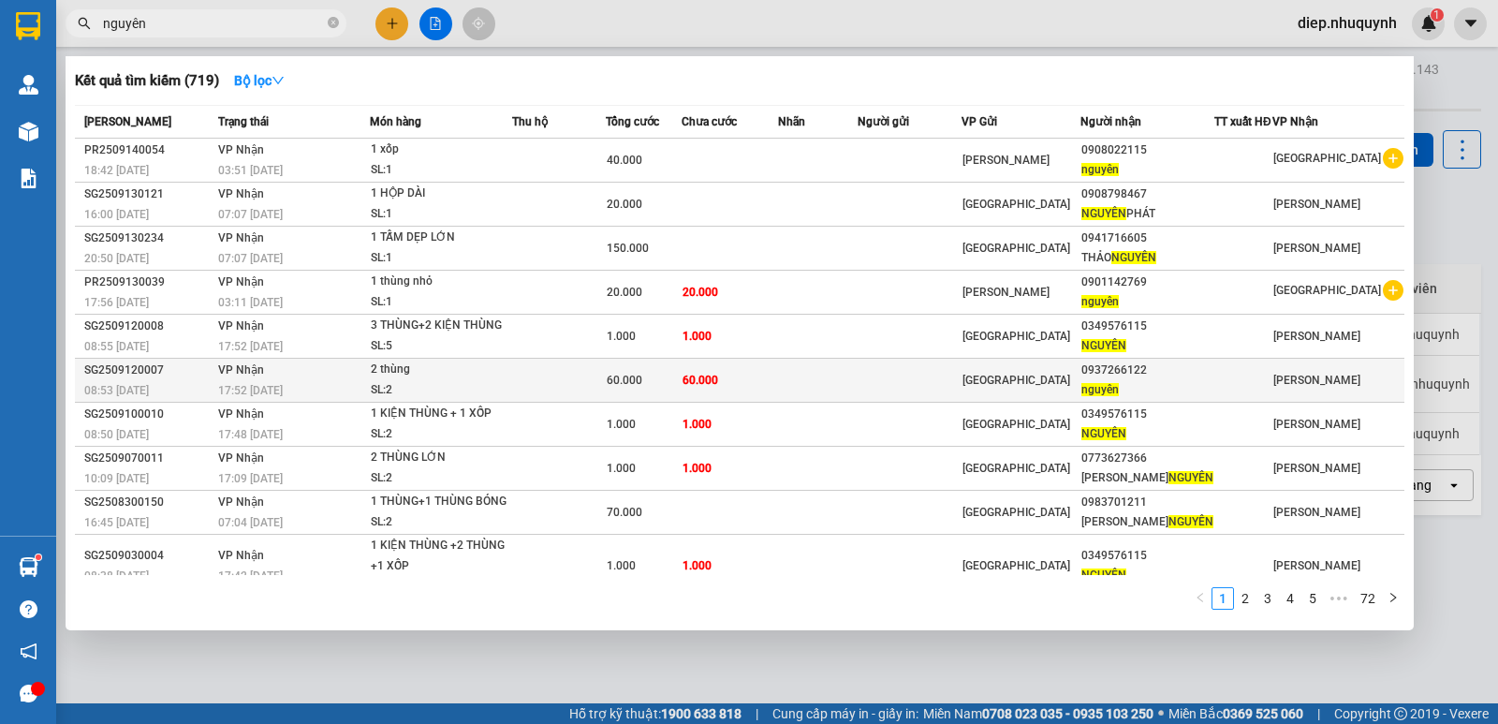
type input "nguyên"
click at [768, 376] on td "60.000" at bounding box center [730, 381] width 96 height 44
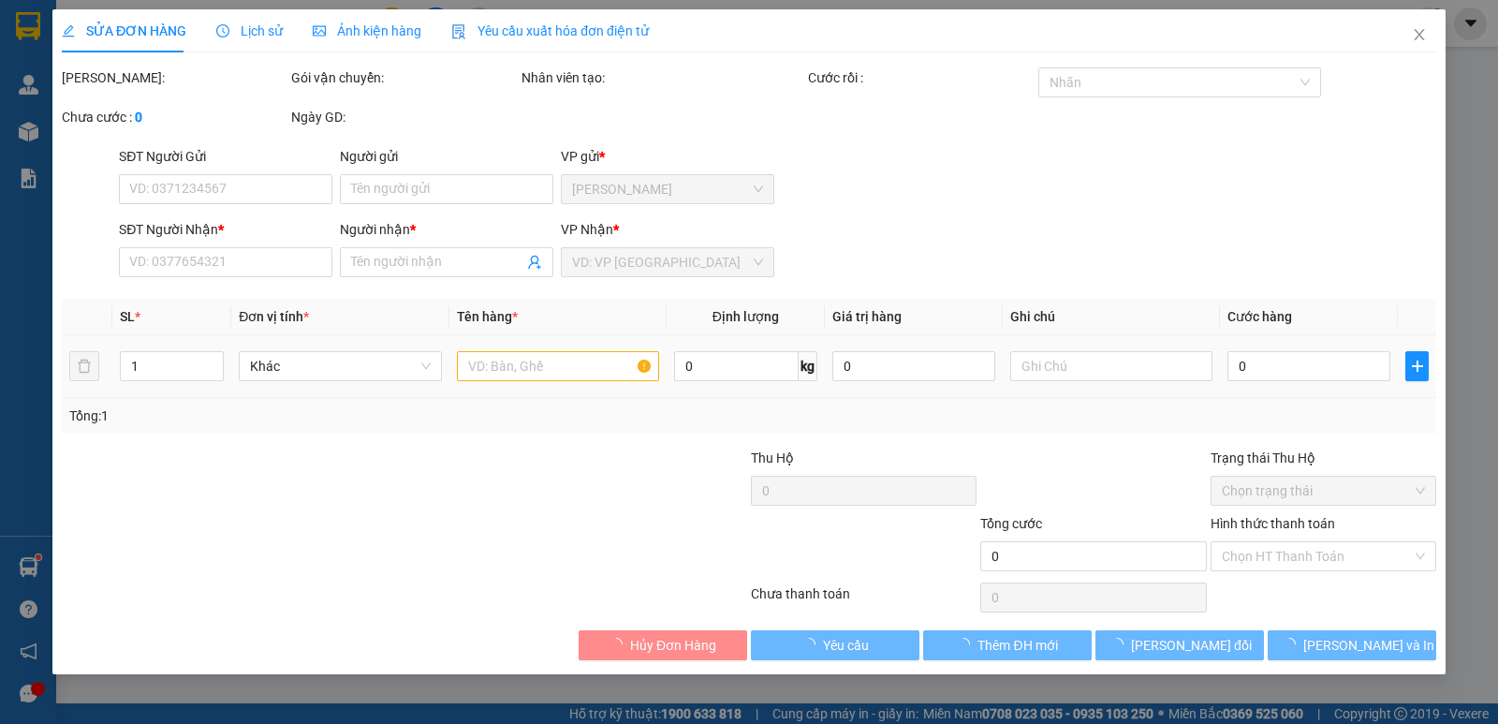
type input "0937266122"
type input "nguyên"
type input "60.000"
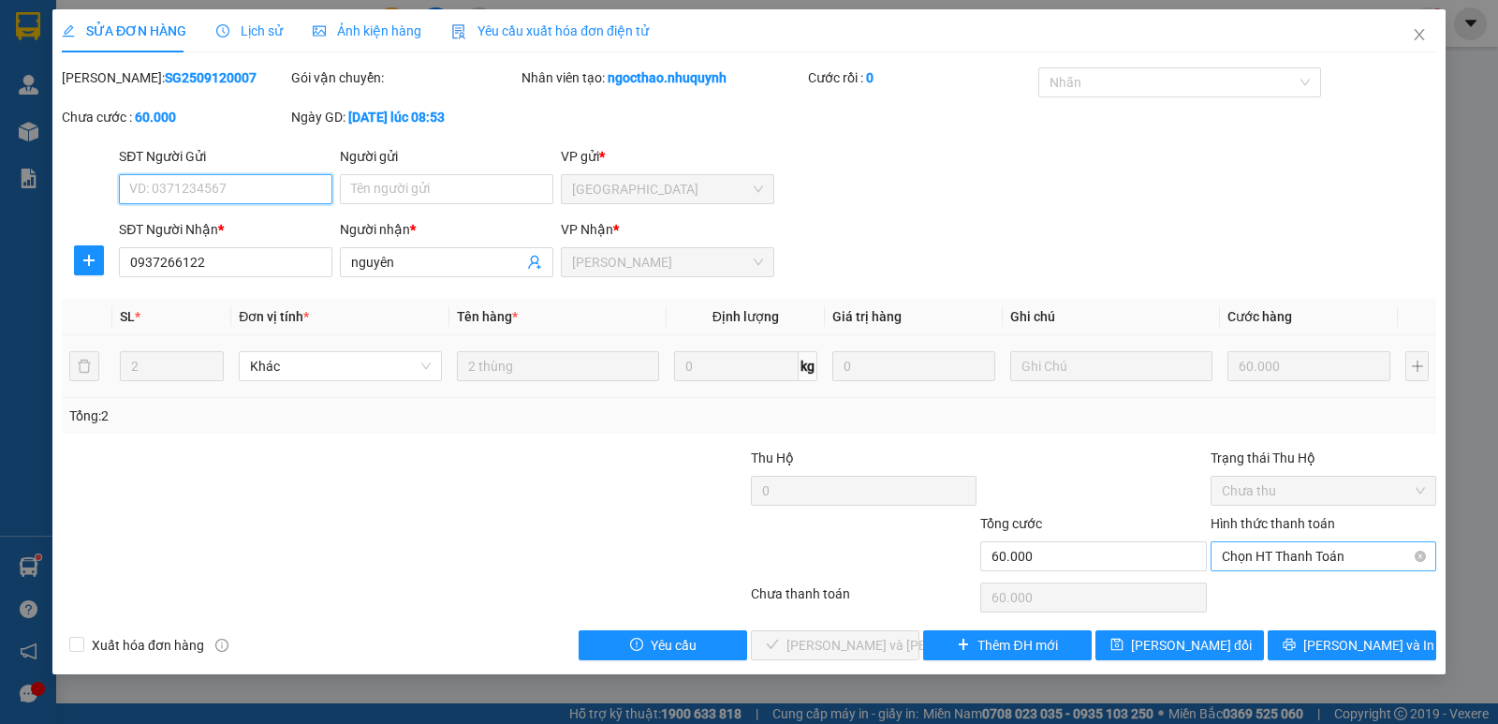
click at [1331, 562] on span "Chọn HT Thanh Toán" at bounding box center [1323, 556] width 203 height 28
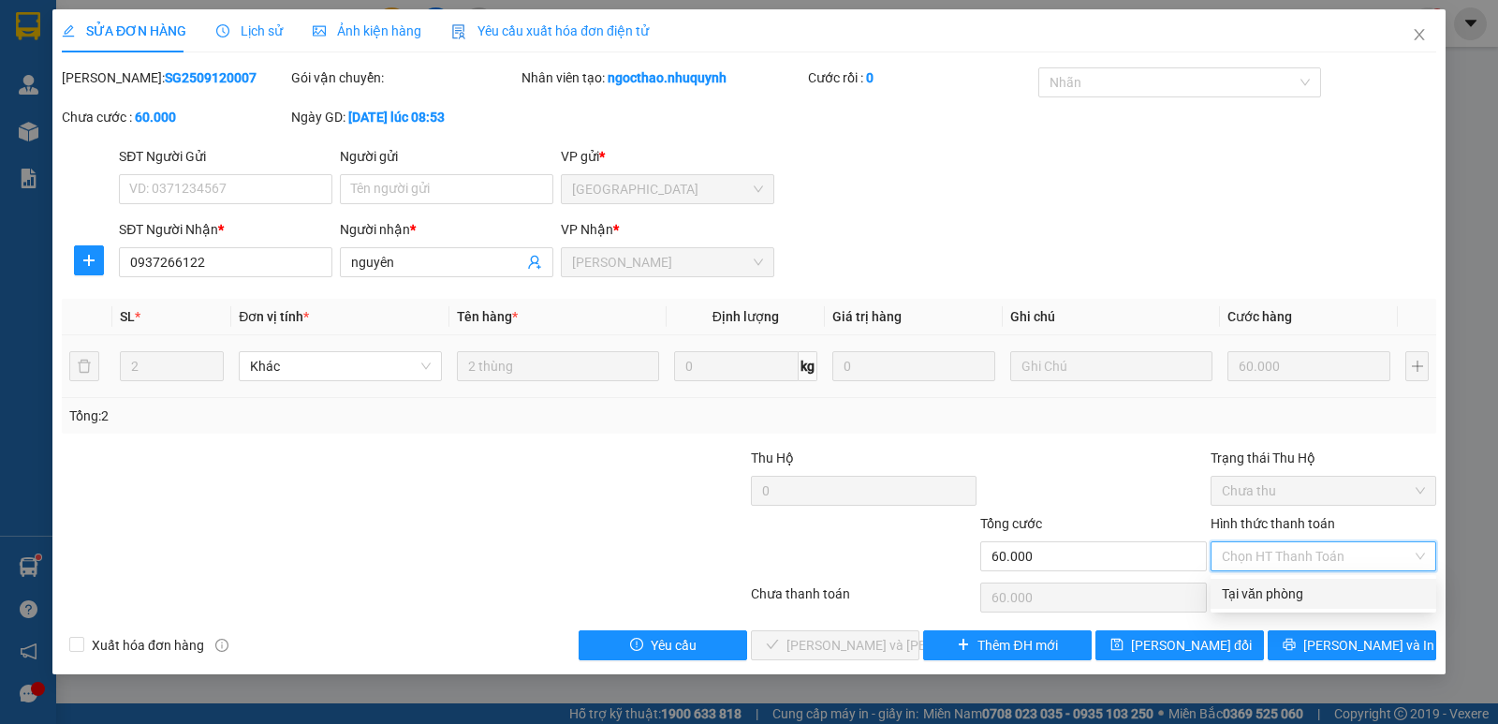
click at [1311, 595] on div "Tại văn phòng" at bounding box center [1323, 593] width 203 height 21
type input "0"
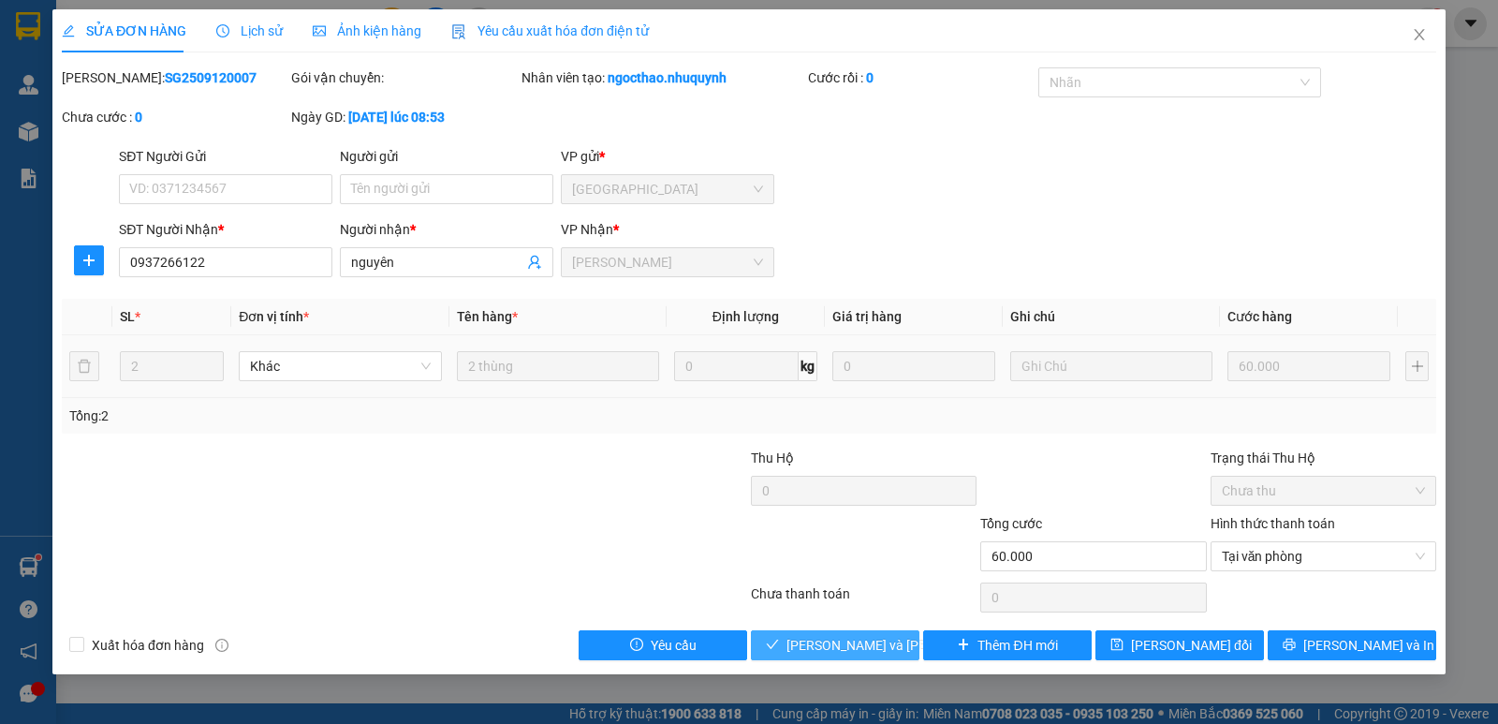
click at [834, 657] on button "[PERSON_NAME] và [PERSON_NAME] hàng" at bounding box center [835, 645] width 169 height 30
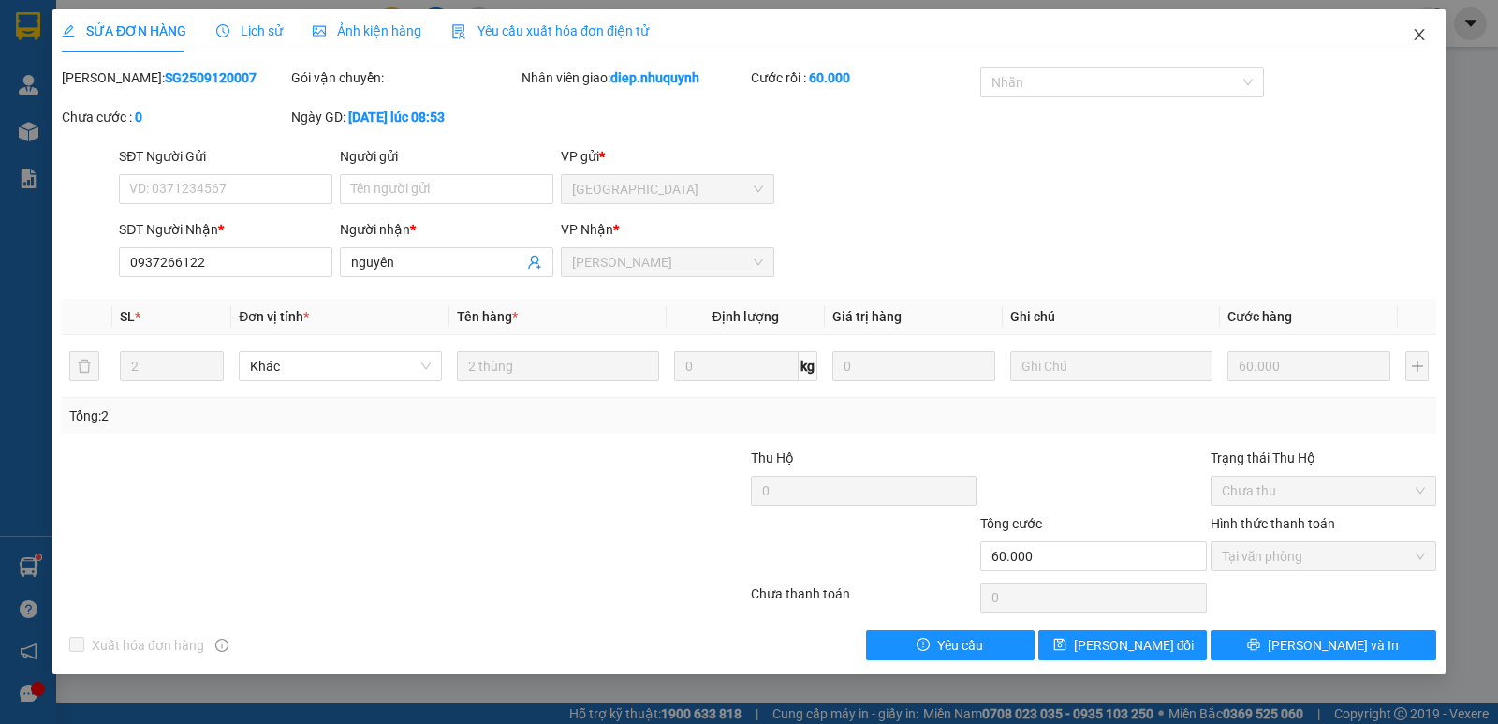
click at [1421, 40] on icon "close" at bounding box center [1419, 34] width 15 height 15
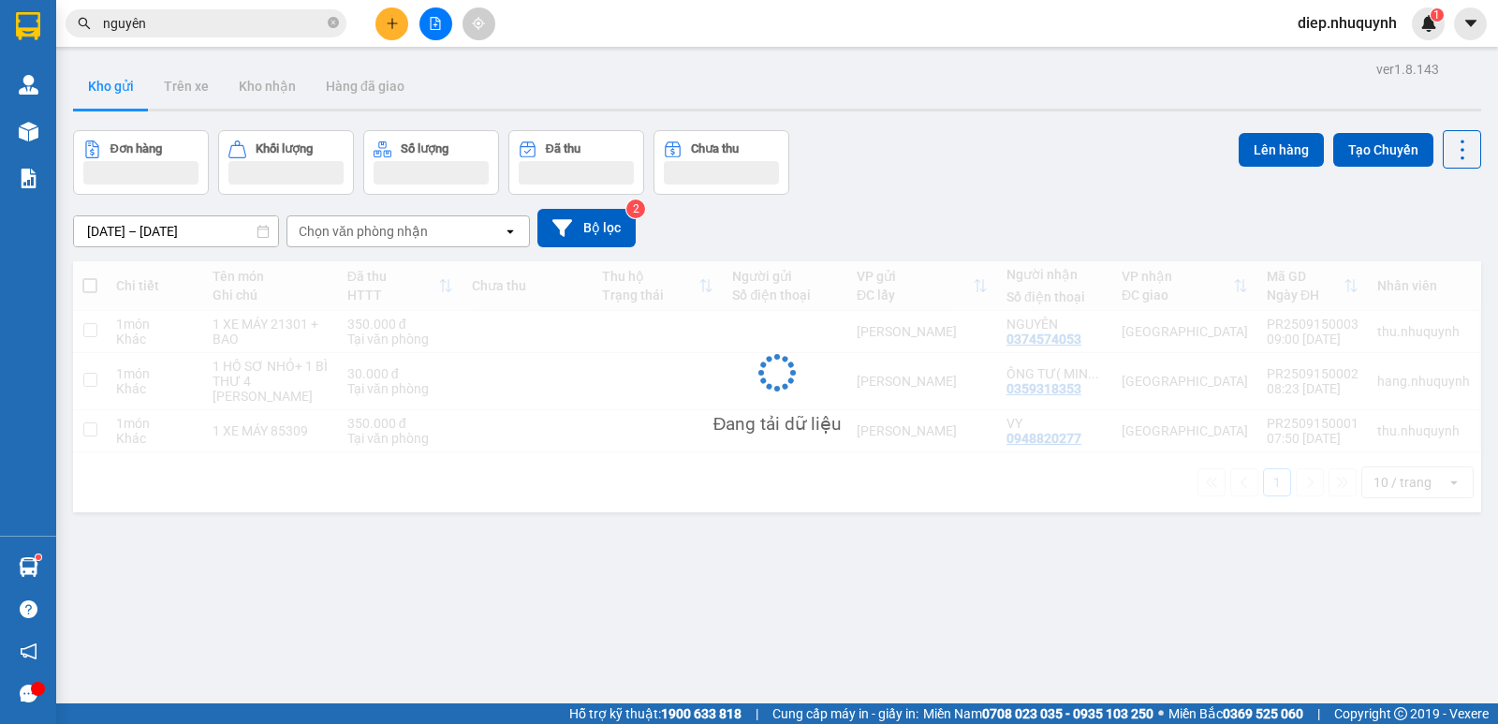
click at [1360, 32] on span "diep.nhuquynh" at bounding box center [1347, 22] width 129 height 23
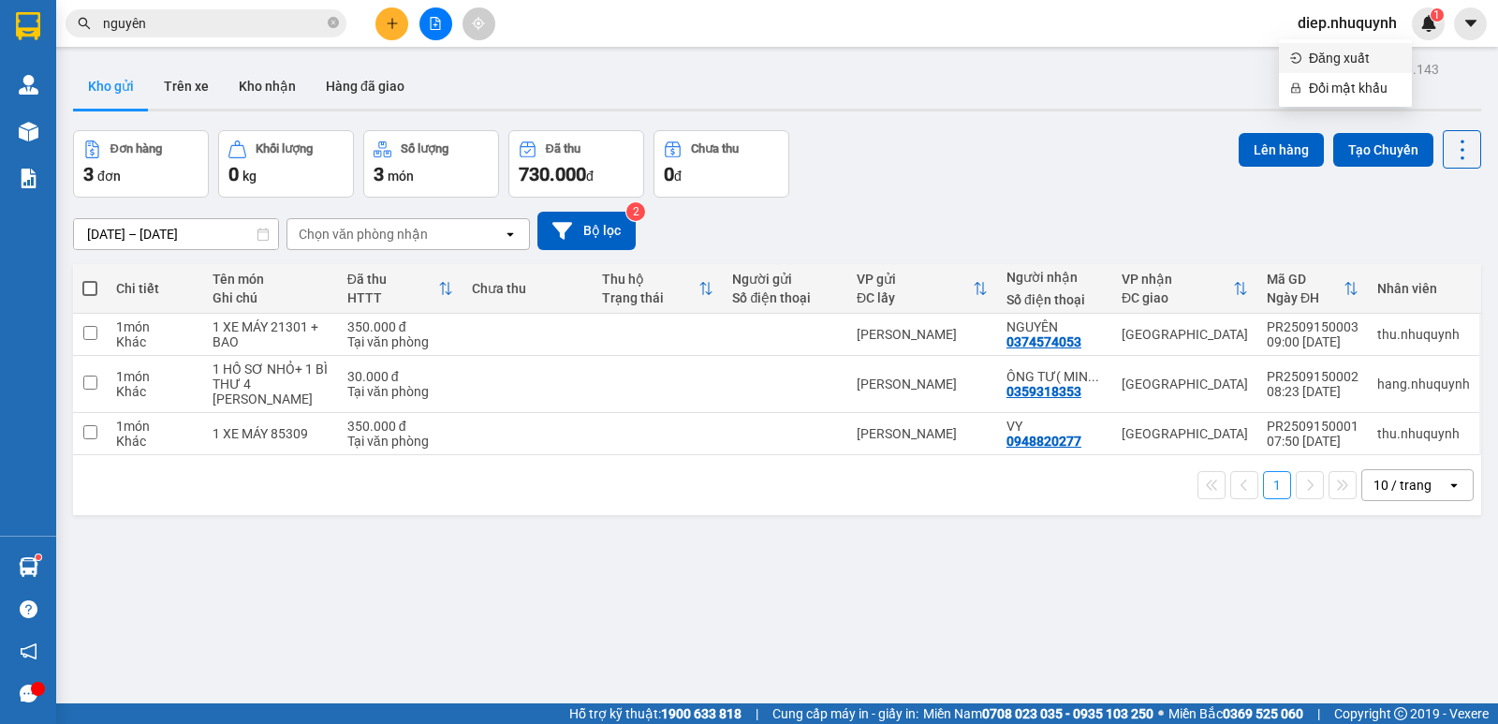
click at [1328, 57] on span "Đăng xuất" at bounding box center [1355, 58] width 92 height 21
